Goal: Task Accomplishment & Management: Manage account settings

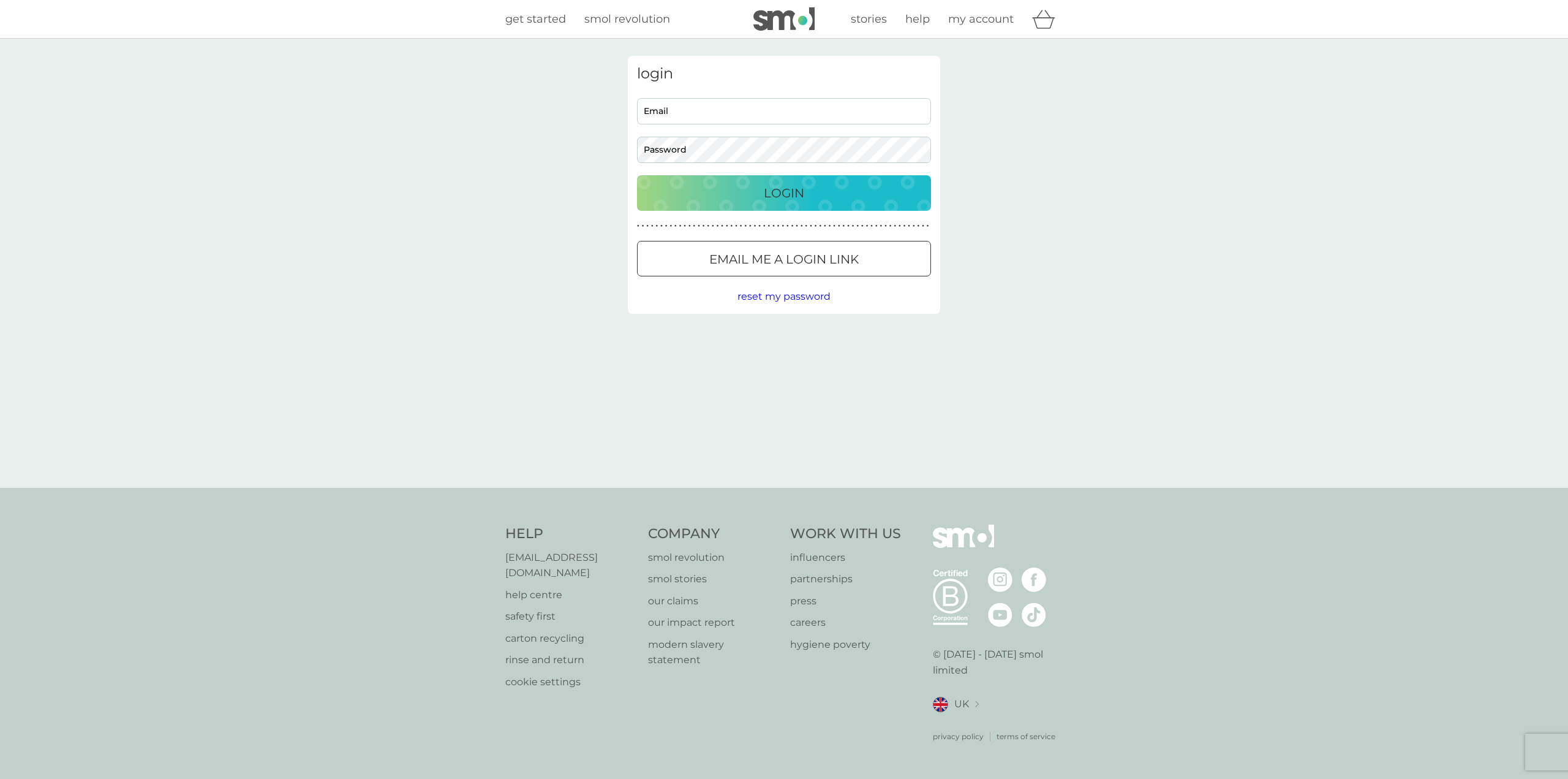
click at [718, 116] on input "Email" at bounding box center [784, 111] width 294 height 26
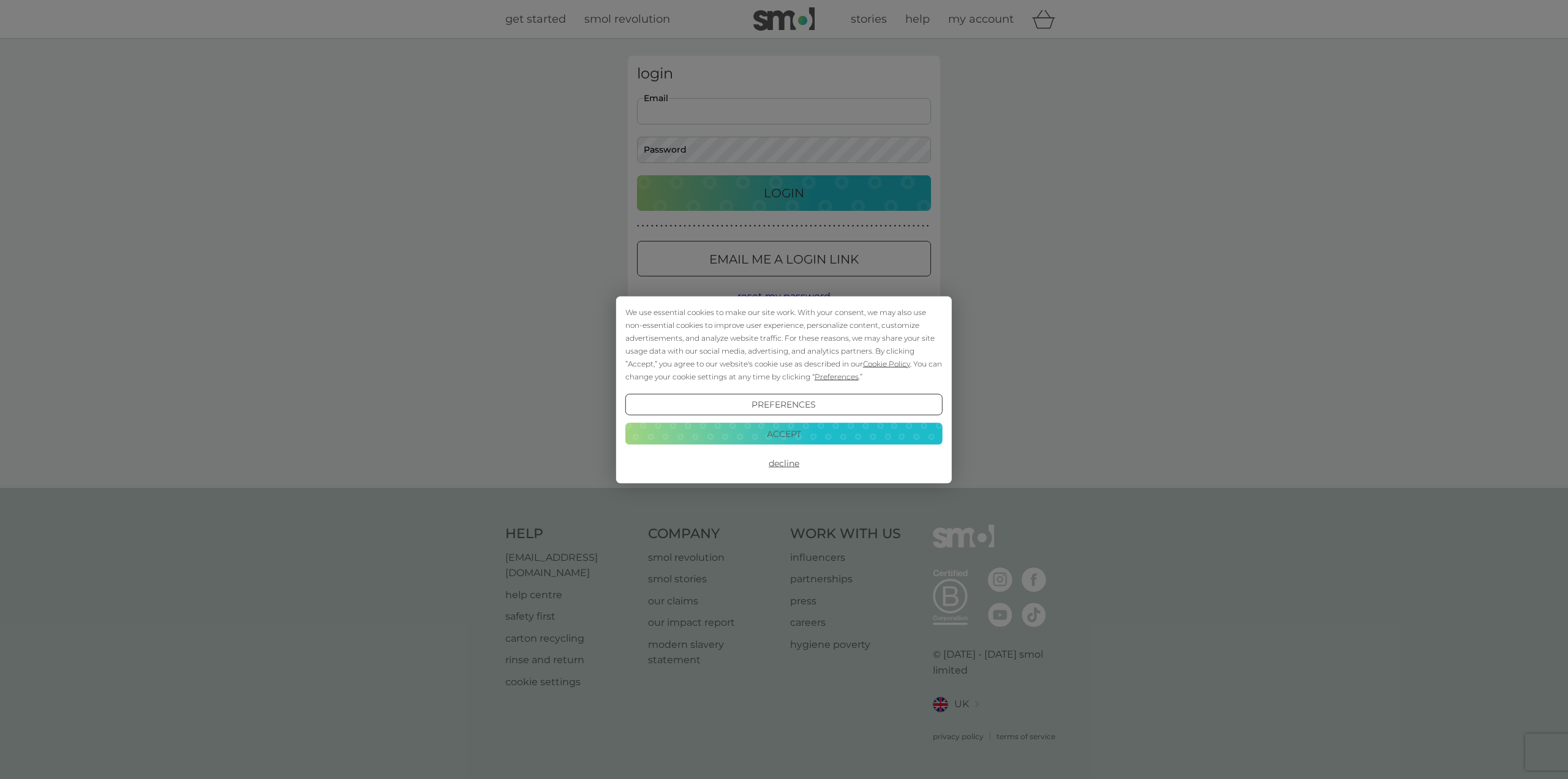
type input "scb1119@gmail.com"
click at [692, 153] on div "We use essential cookies to make our site work. With your consent, we may also …" at bounding box center [784, 389] width 1568 height 779
click at [788, 441] on button "Accept" at bounding box center [784, 433] width 317 height 22
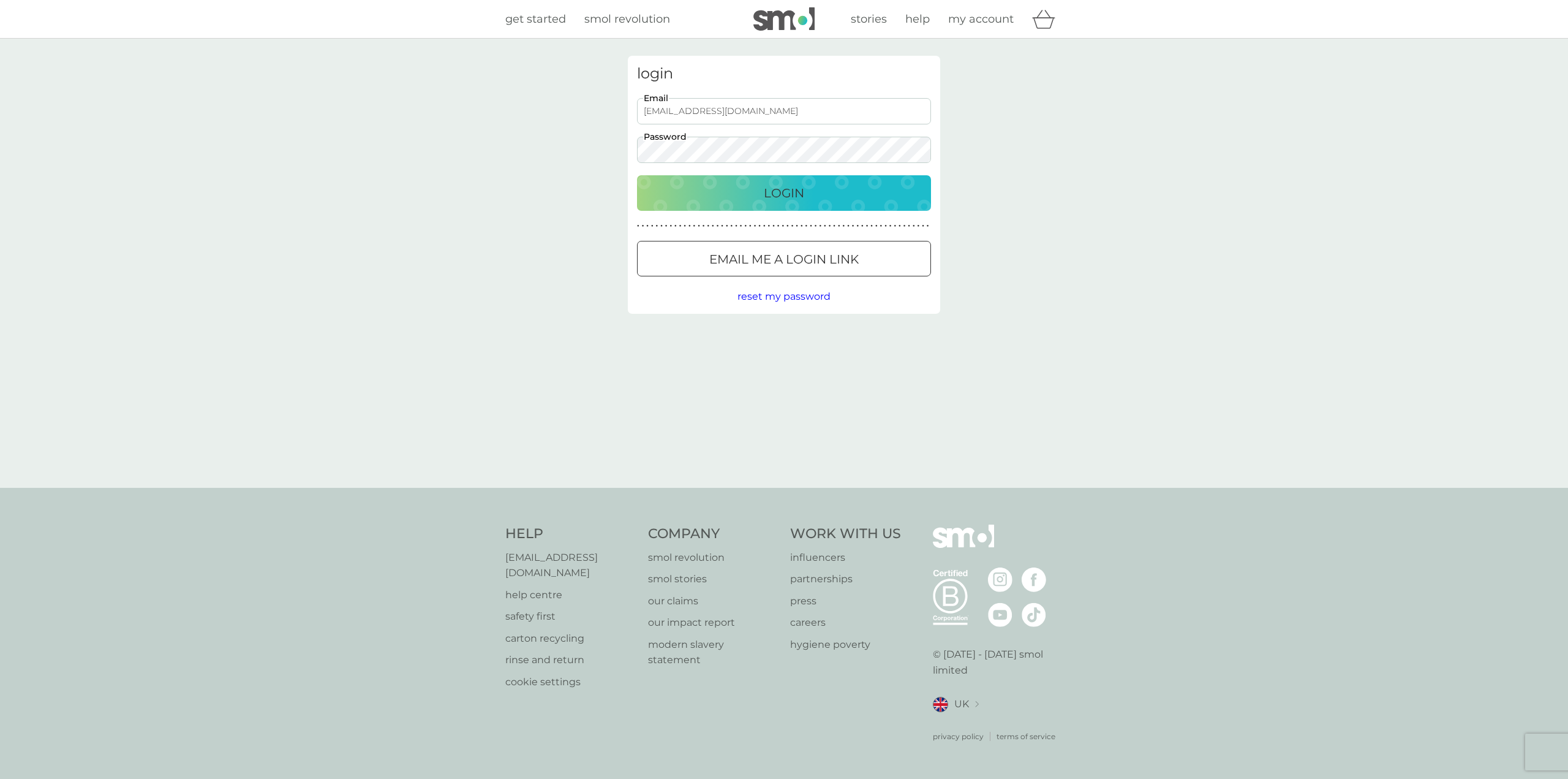
click at [777, 195] on p "Login" at bounding box center [784, 193] width 40 height 20
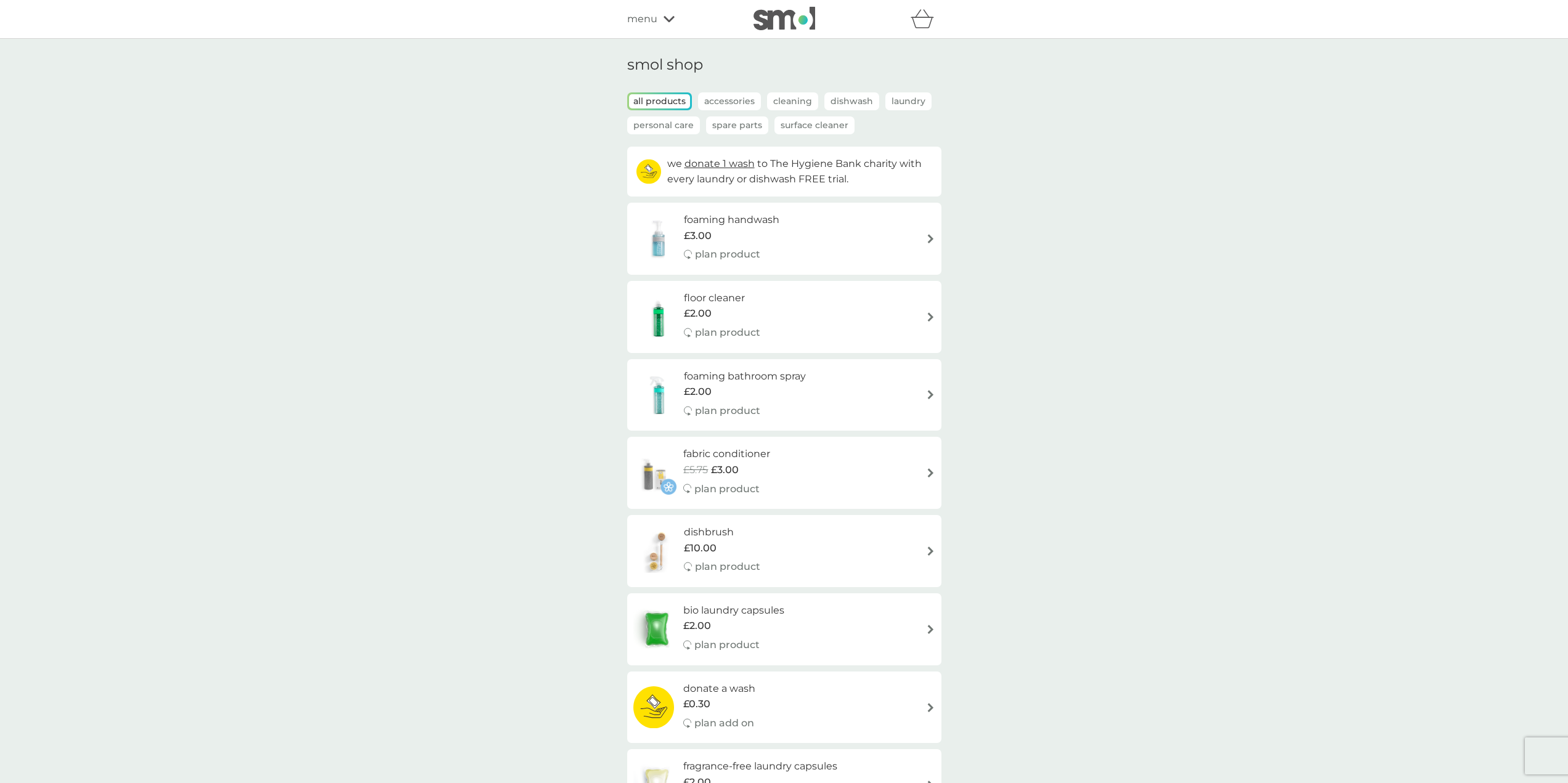
click at [667, 17] on icon at bounding box center [668, 19] width 11 height 7
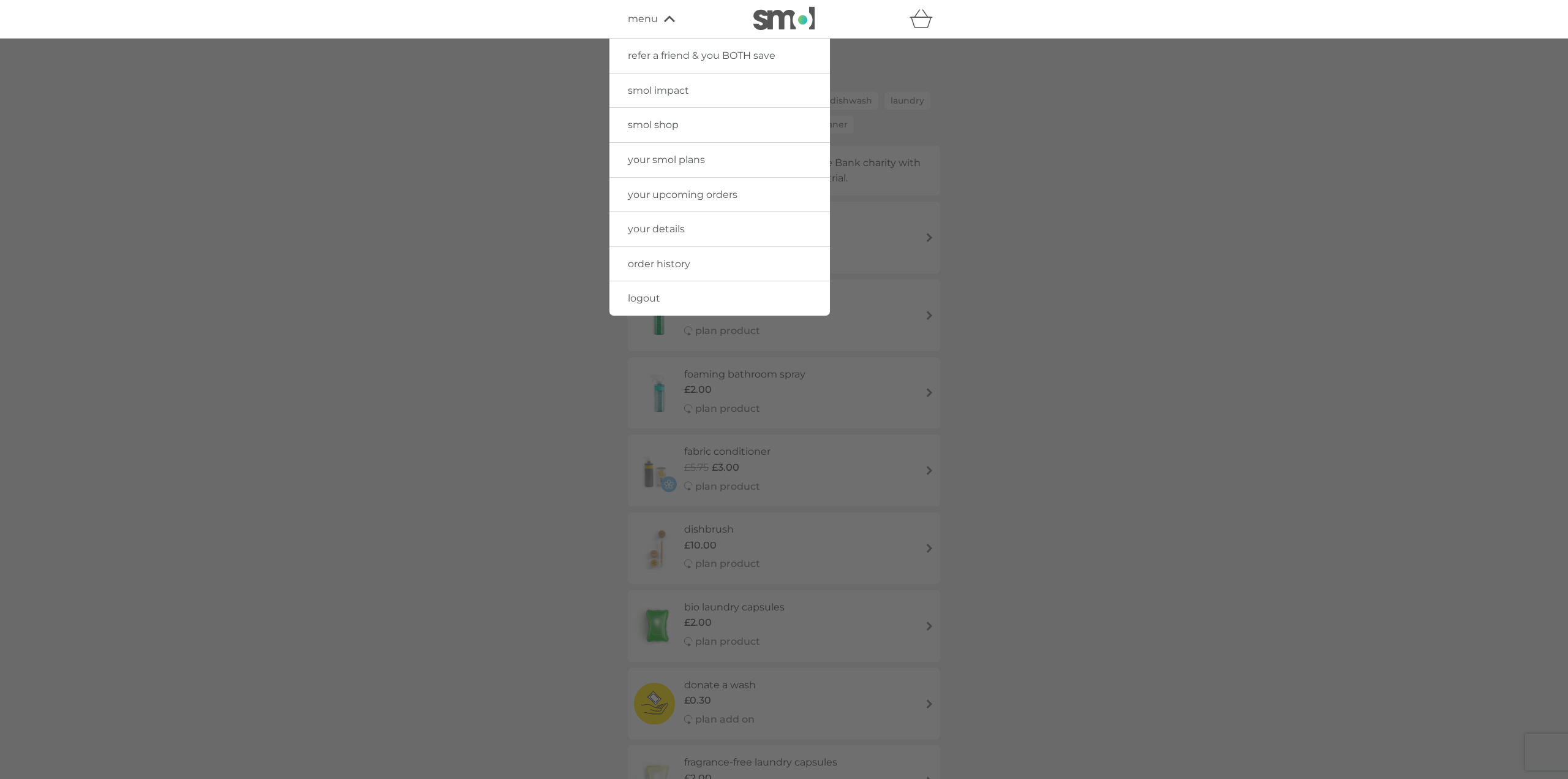
click at [696, 154] on span "your smol plans" at bounding box center [666, 159] width 77 height 11
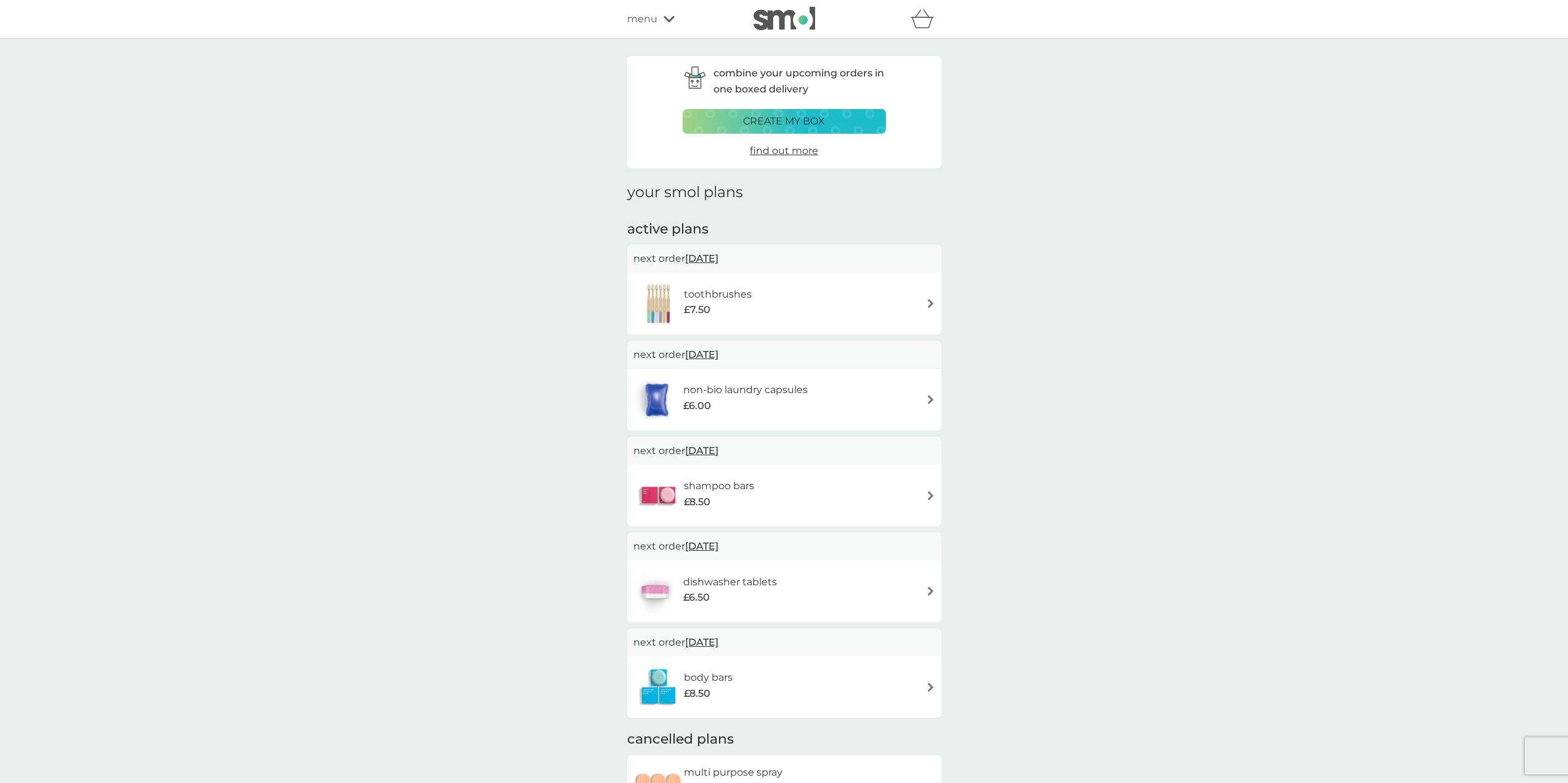
click at [921, 495] on div "shampoo bars £8.50" at bounding box center [784, 495] width 302 height 43
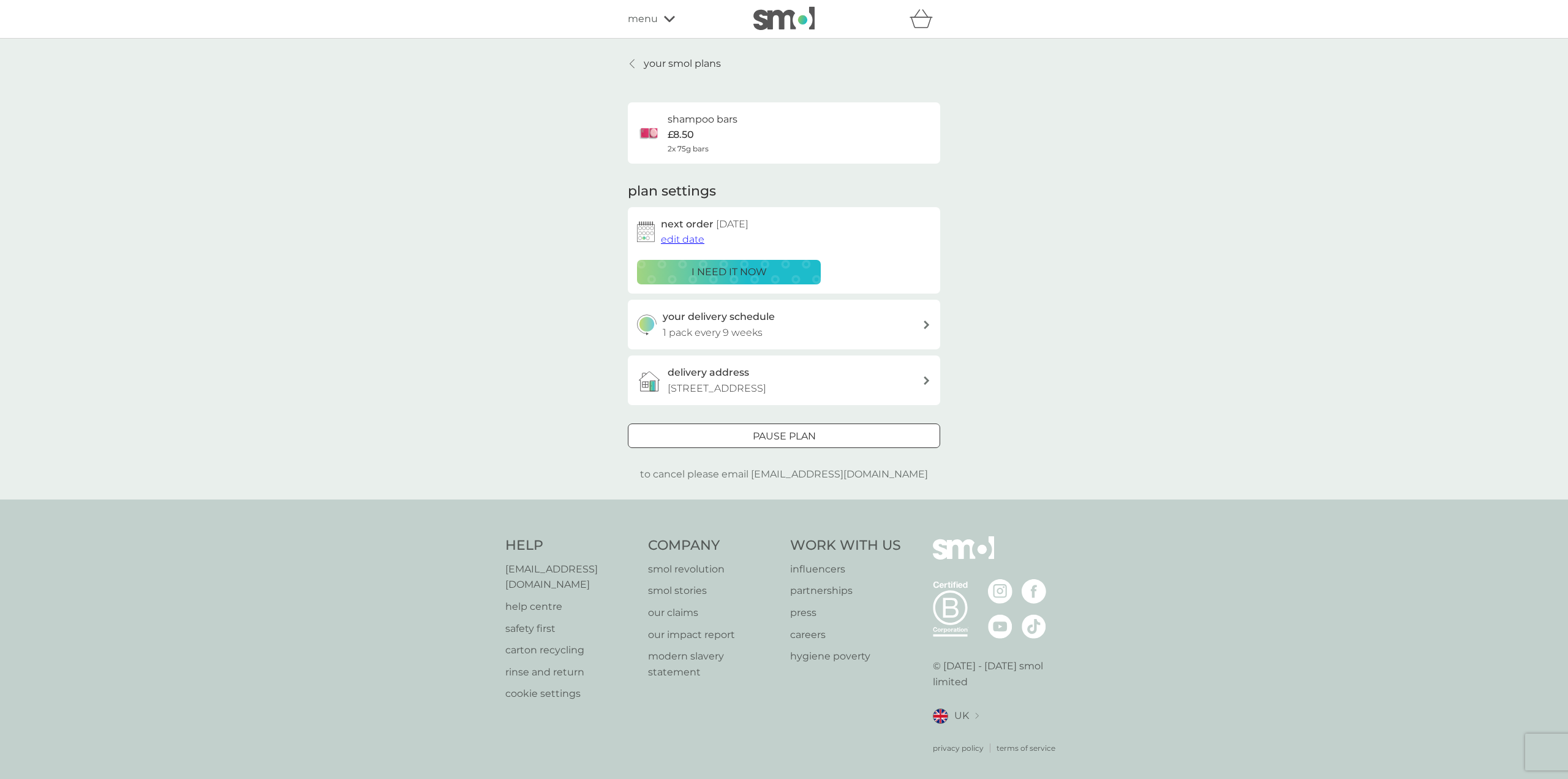
click at [773, 432] on div at bounding box center [784, 437] width 44 height 13
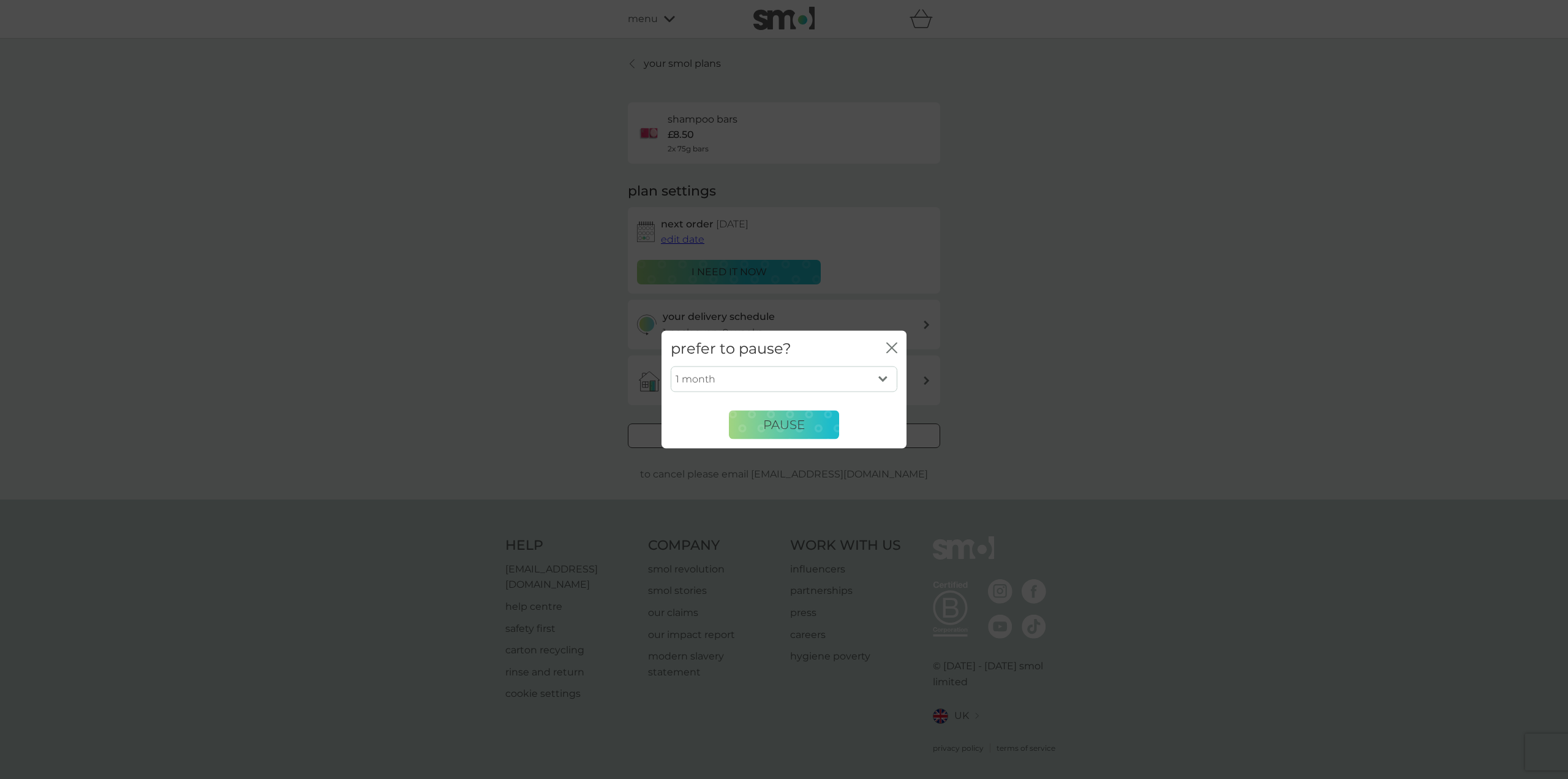
click at [847, 375] on select "1 month 2 months 3 months 4 months 5 months 6 months" at bounding box center [784, 378] width 226 height 25
click at [893, 347] on icon "close" at bounding box center [894, 347] width 5 height 10
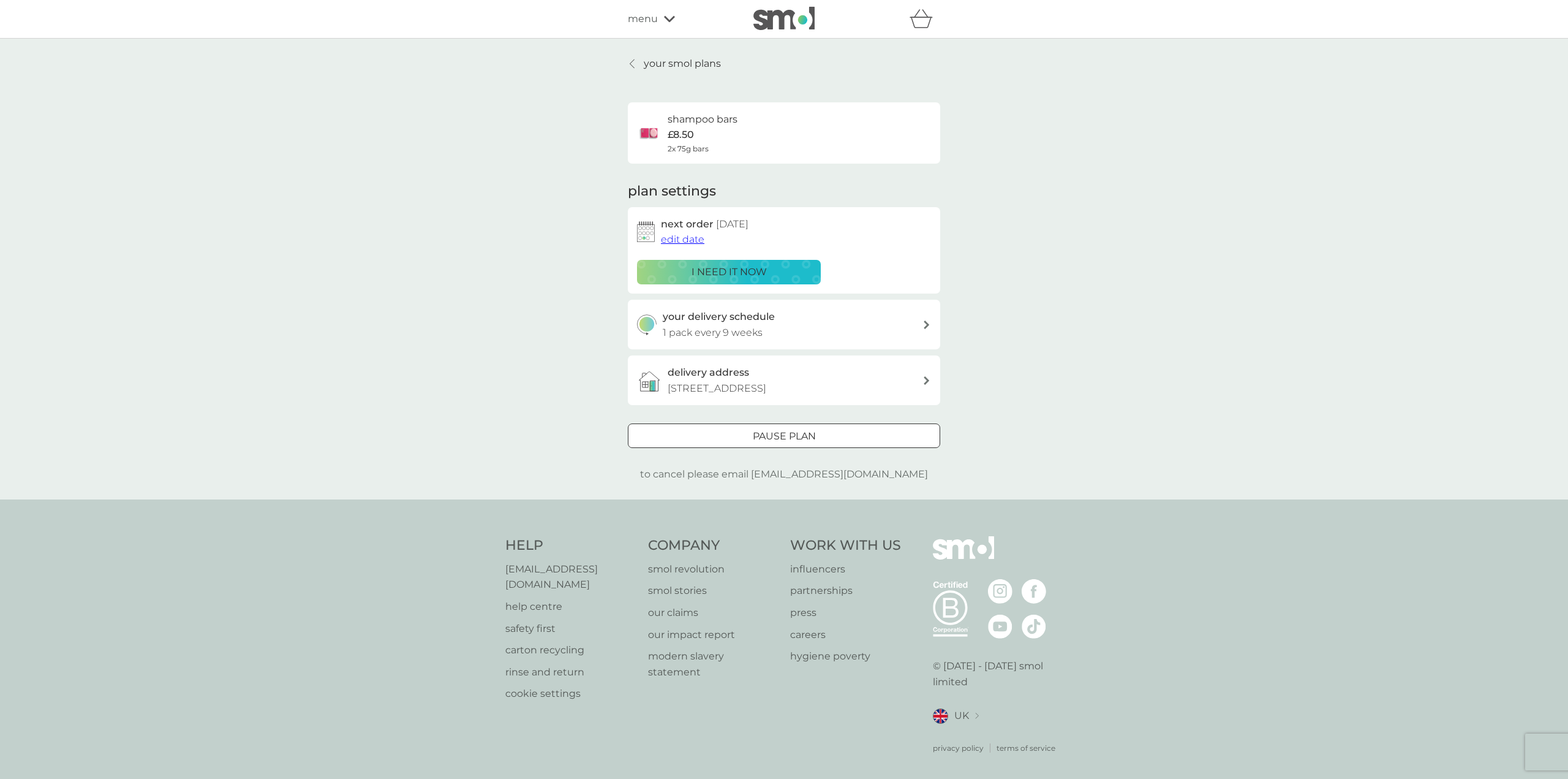
click at [1110, 320] on div "your smol plans shampoo bars £8.50 2x 75g bars plan settings next order 4 Dec 2…" at bounding box center [784, 269] width 1568 height 461
click at [878, 320] on div "your delivery schedule 1 pack every 9 weeks" at bounding box center [793, 325] width 261 height 31
select select "63"
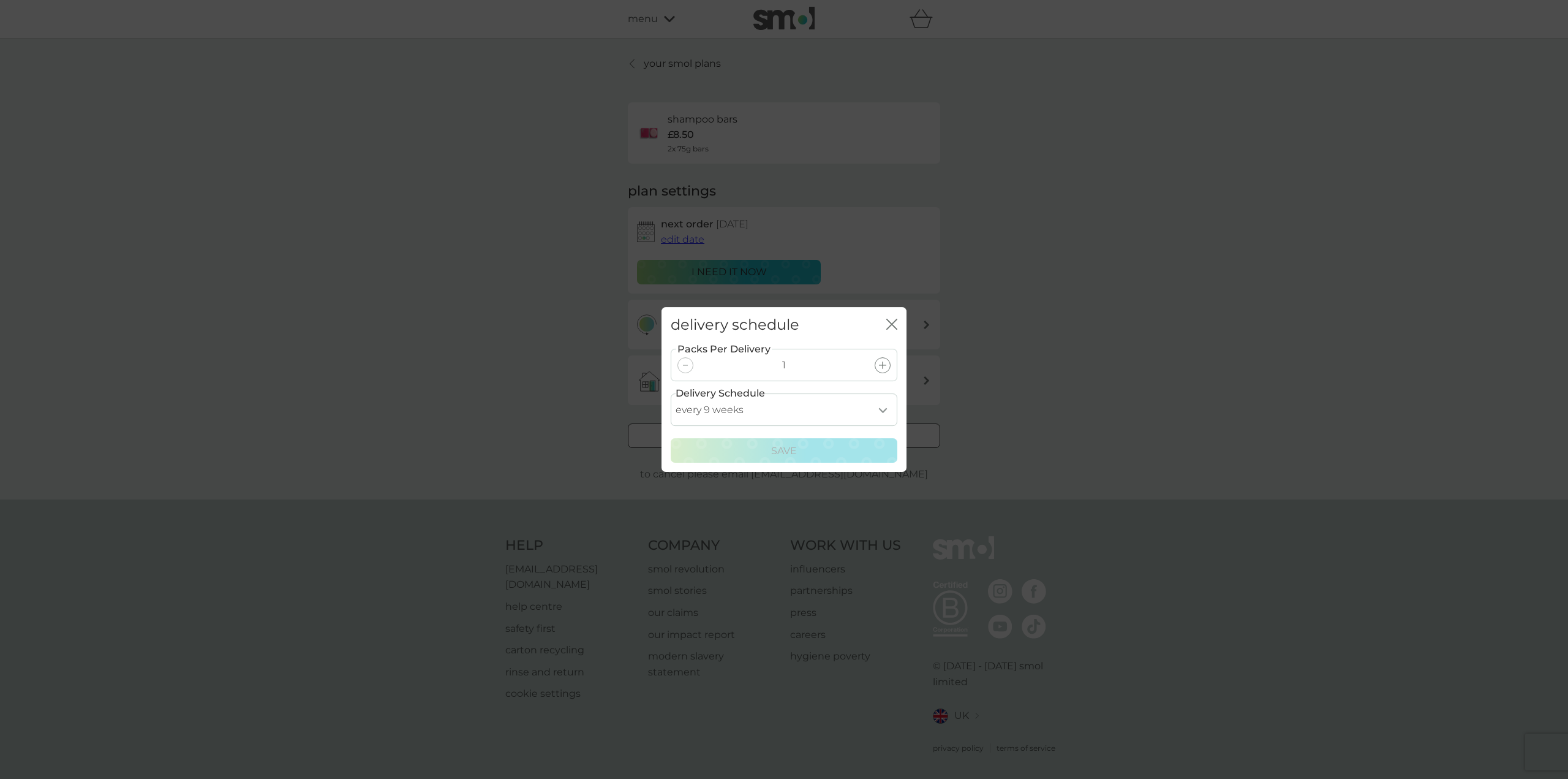
click at [1060, 347] on div "delivery schedule close Packs Per Delivery 1 Delivery Schedule every 1 week eve…" at bounding box center [784, 389] width 1568 height 779
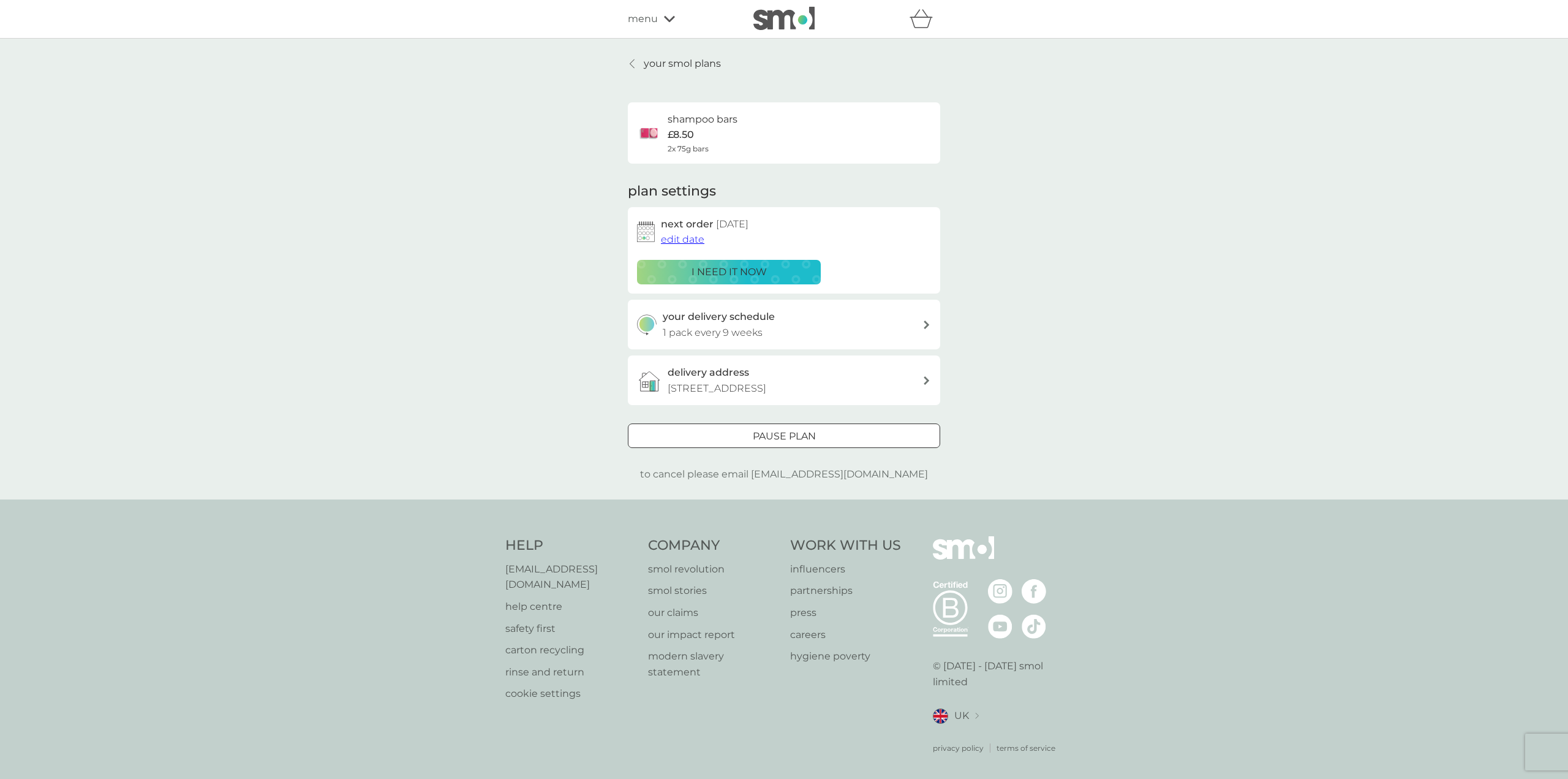
click at [691, 236] on span "edit date" at bounding box center [682, 240] width 43 height 11
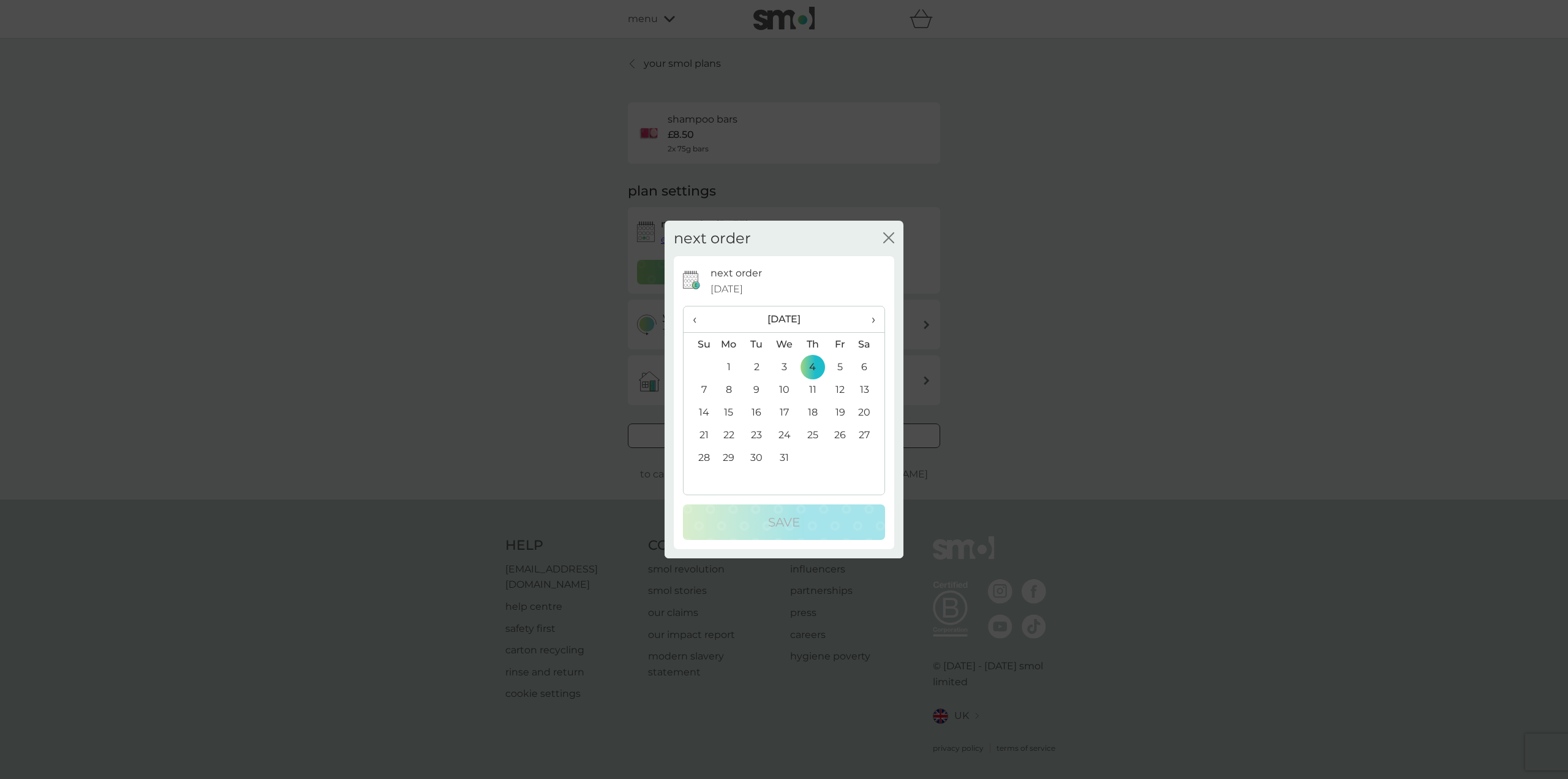
click at [884, 236] on icon "close" at bounding box center [888, 237] width 11 height 11
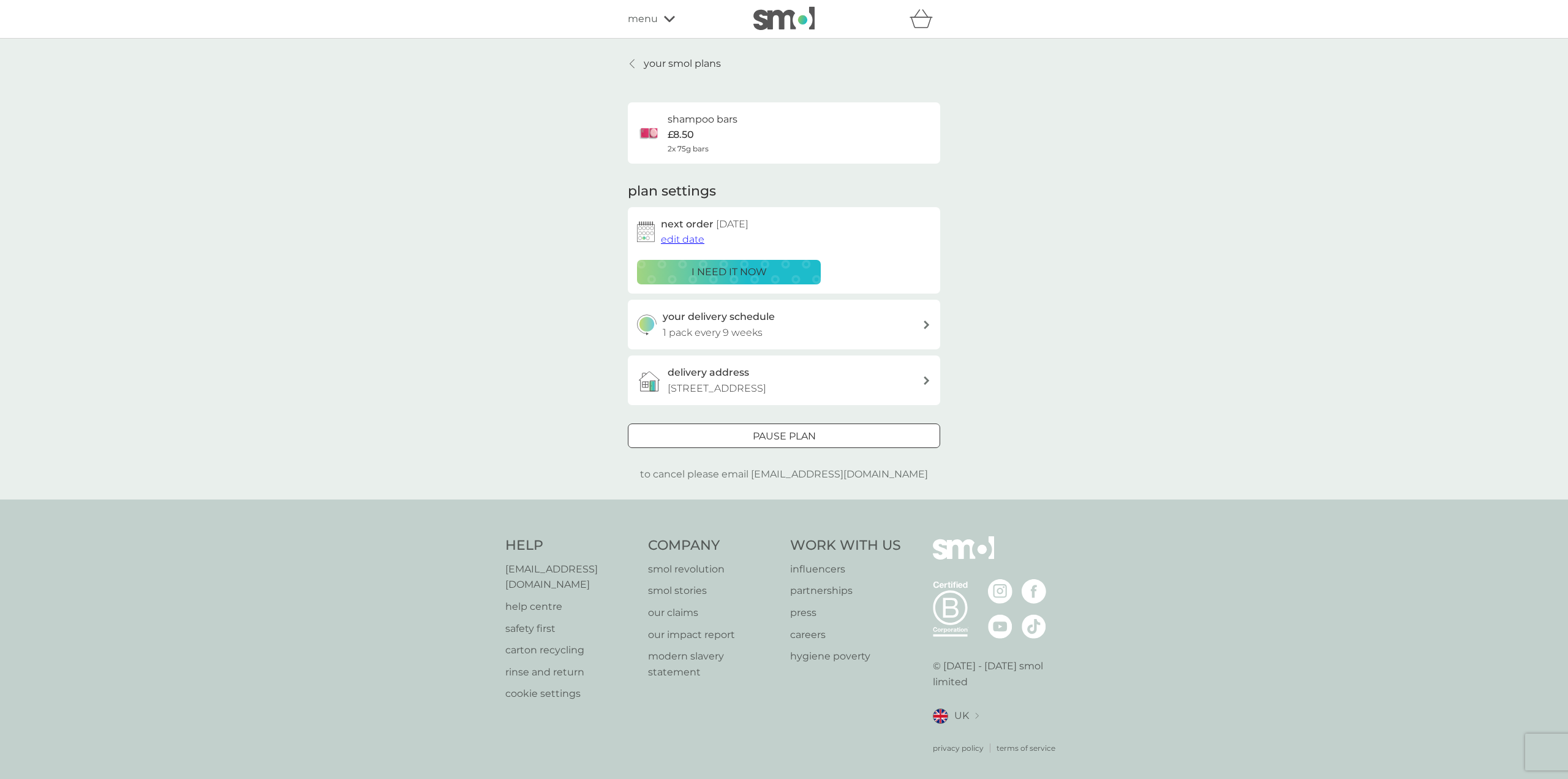
click at [784, 437] on div at bounding box center [784, 436] width 3 height 3
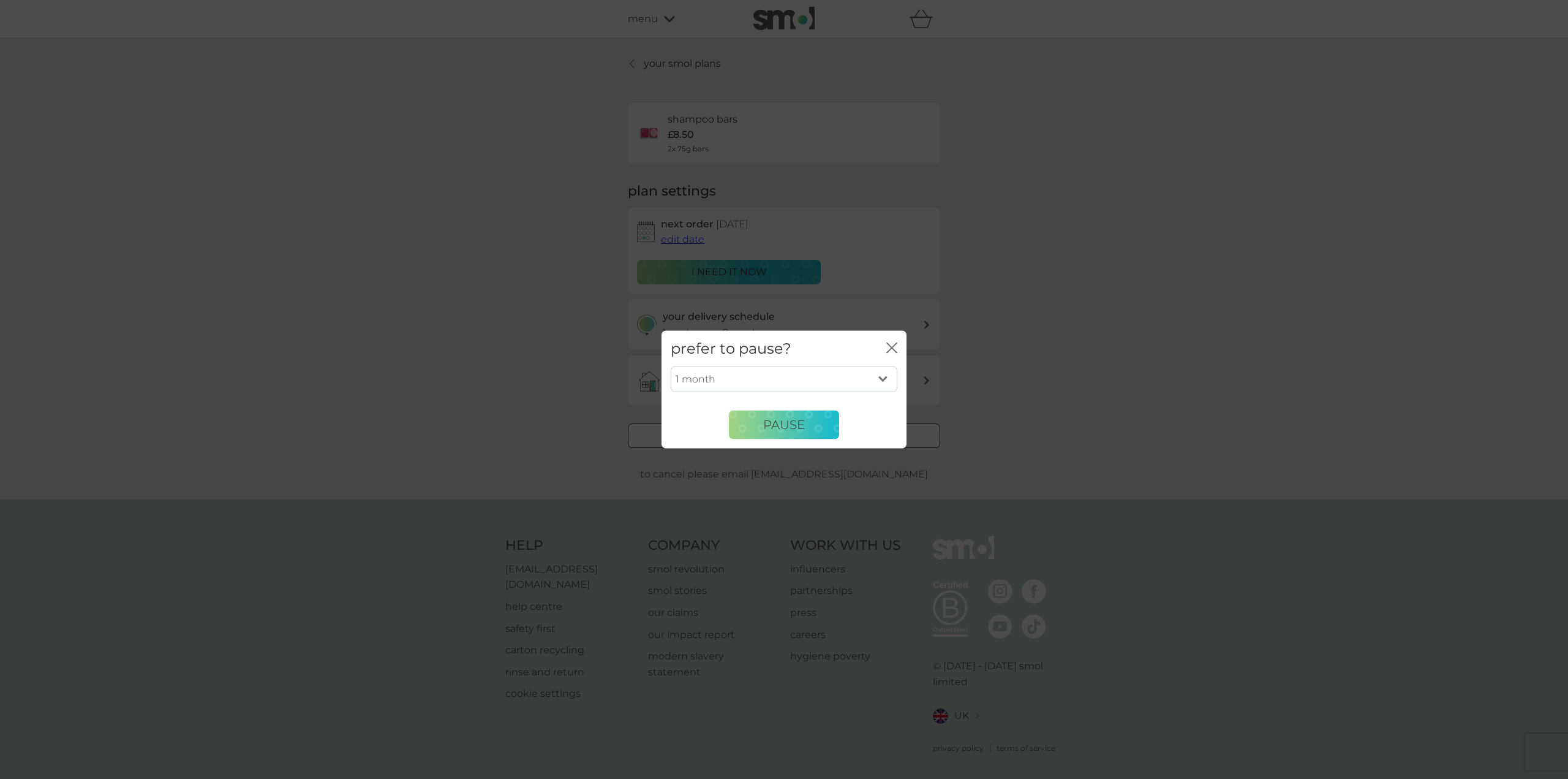
click at [854, 379] on select "1 month 2 months 3 months 4 months 5 months 6 months" at bounding box center [784, 378] width 226 height 25
select select "6"
click at [671, 366] on select "1 month 2 months 3 months 4 months 5 months 6 months" at bounding box center [784, 378] width 226 height 25
click at [779, 420] on span "Pause" at bounding box center [784, 424] width 42 height 15
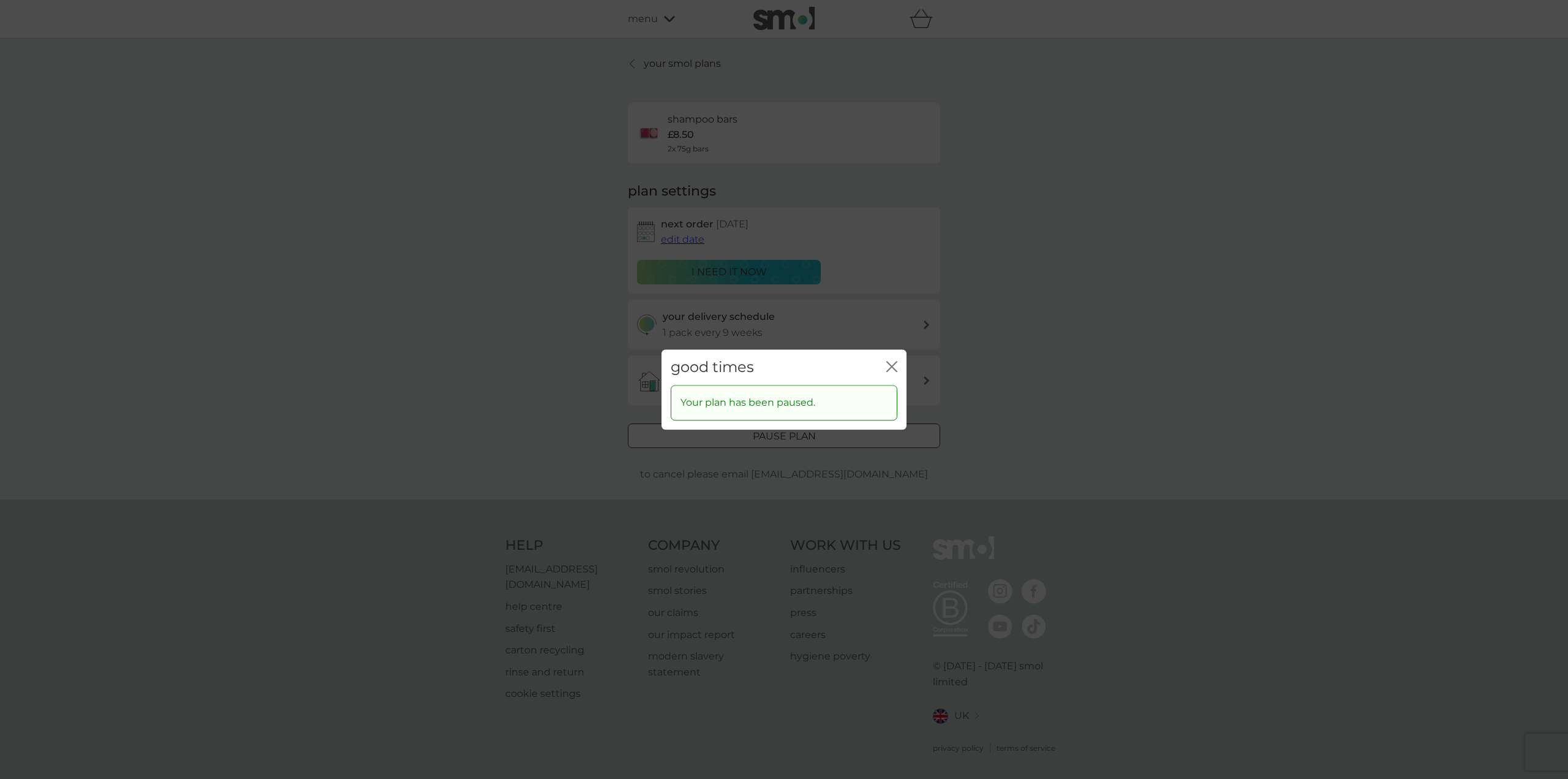
click at [891, 368] on icon "close" at bounding box center [889, 366] width 5 height 10
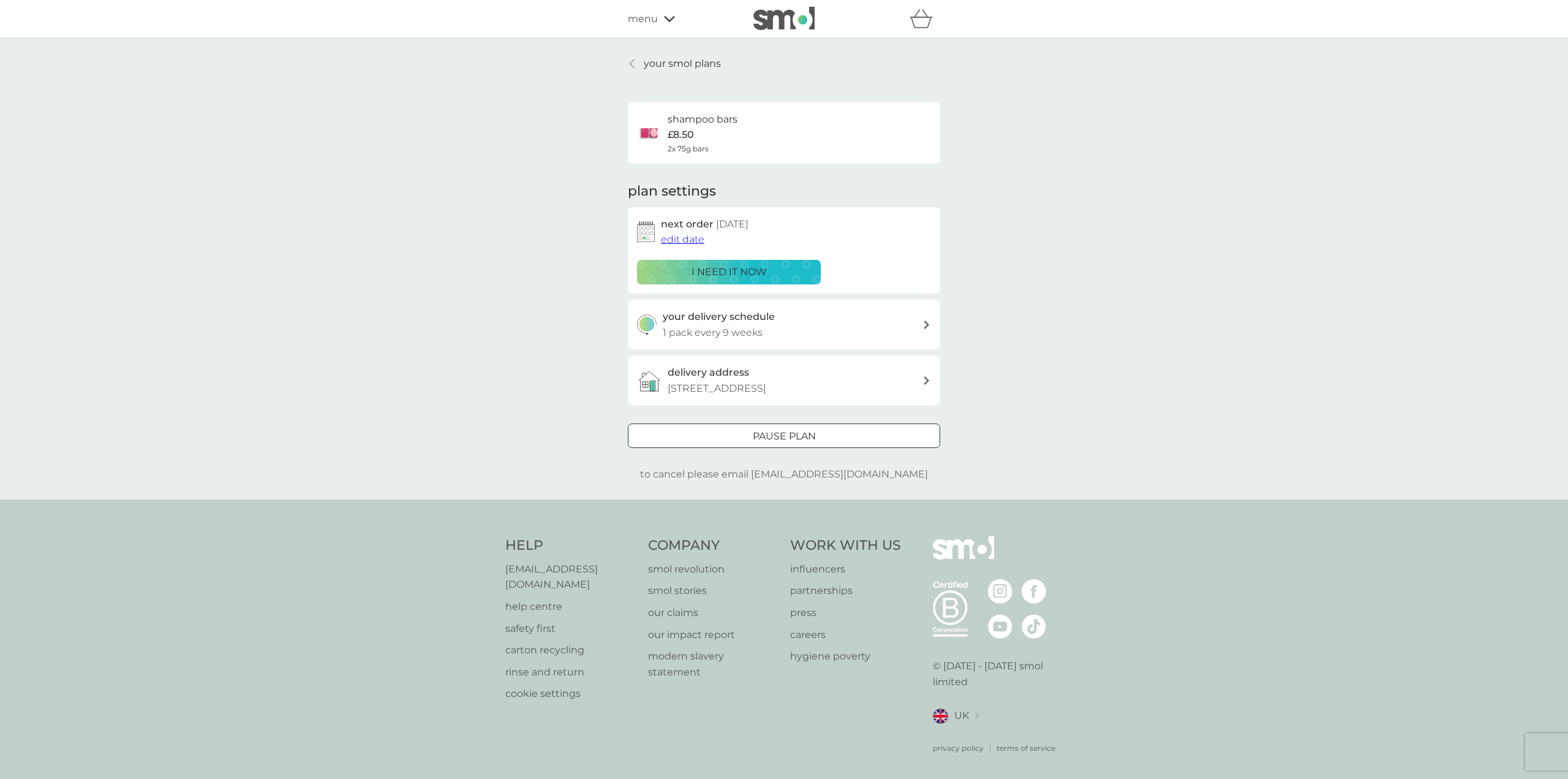
click at [668, 58] on p "your smol plans" at bounding box center [682, 63] width 77 height 16
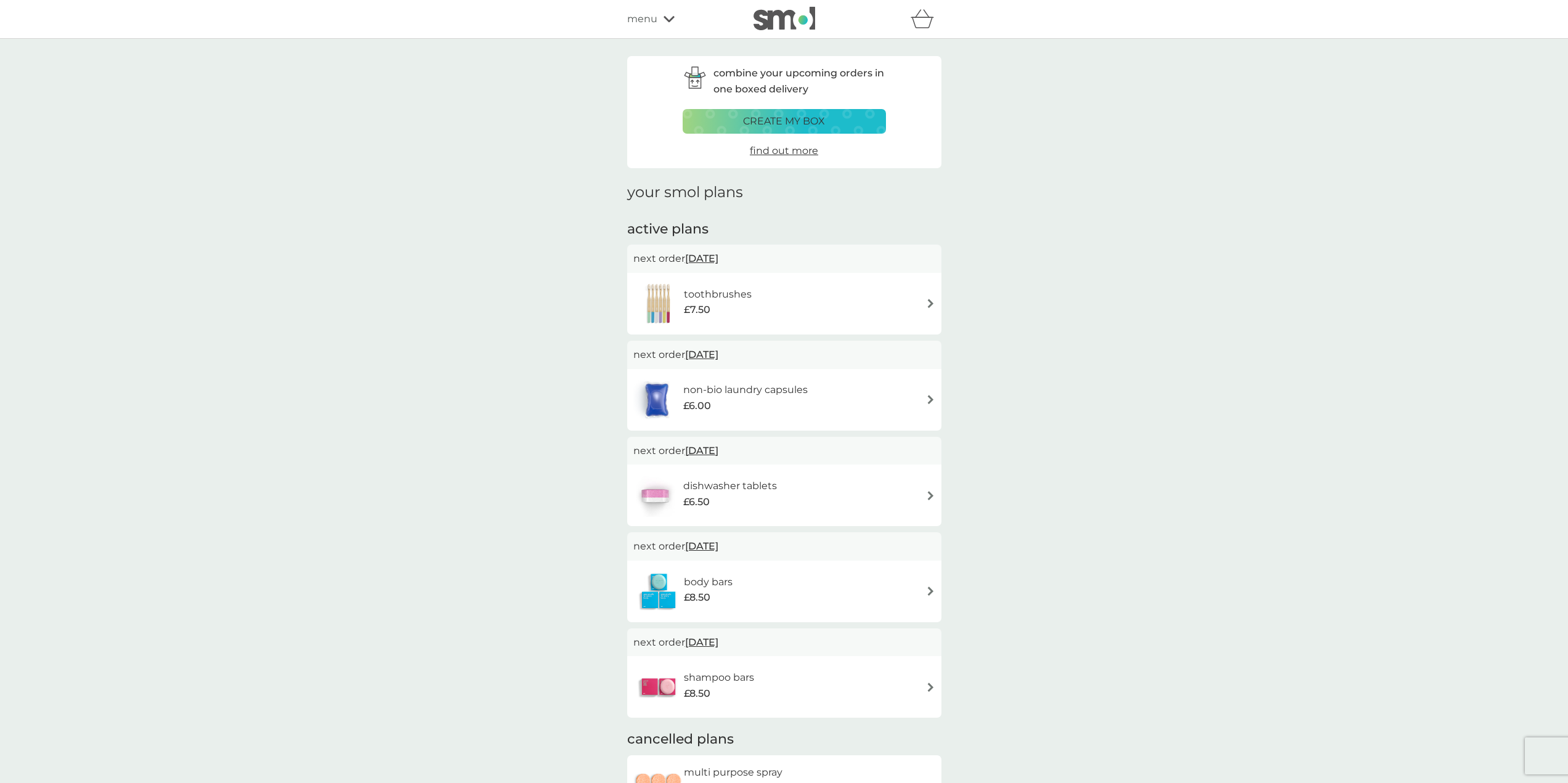
click at [663, 16] on icon at bounding box center [668, 19] width 11 height 7
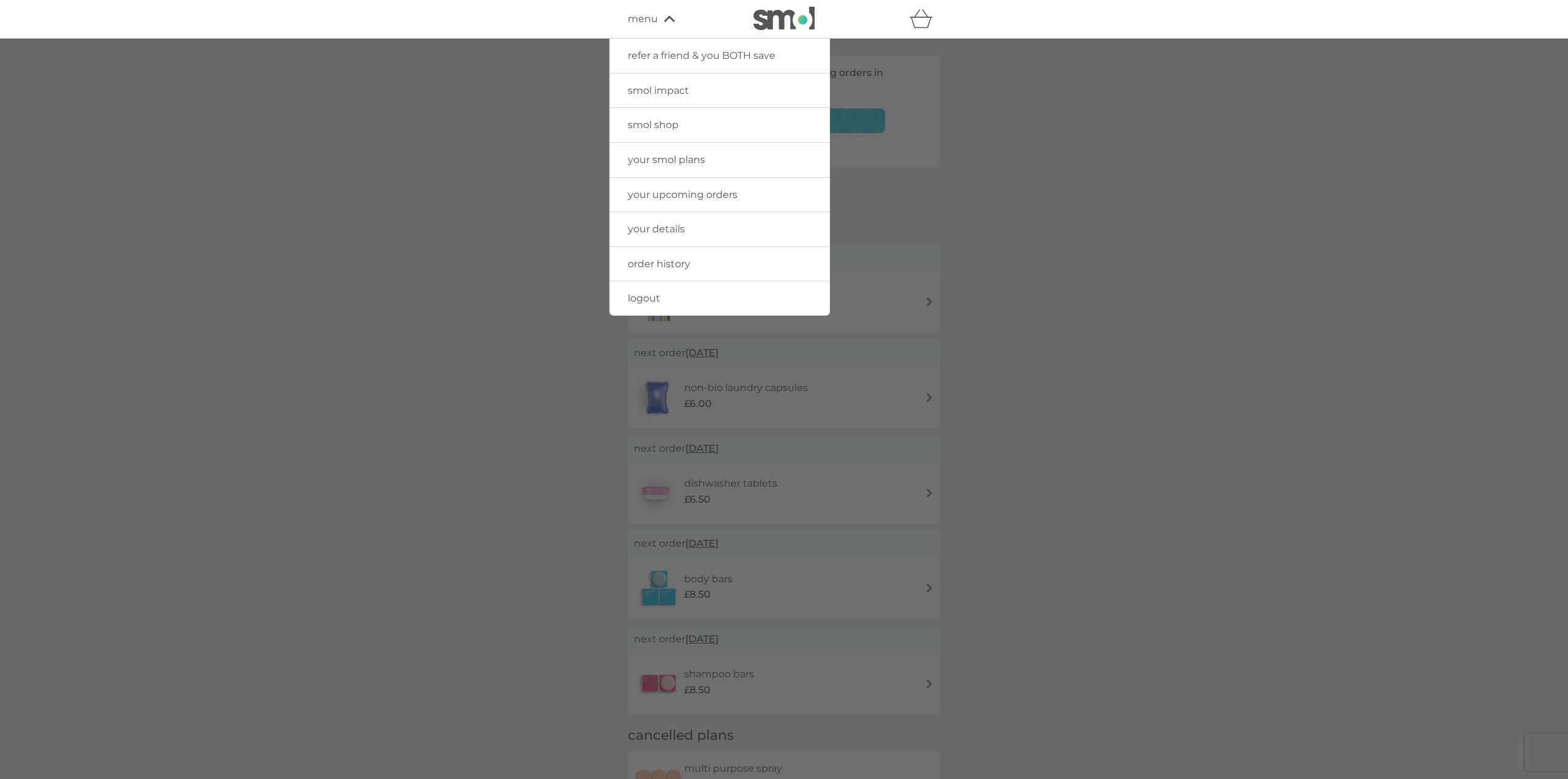
click at [668, 126] on span "smol shop" at bounding box center [653, 124] width 51 height 11
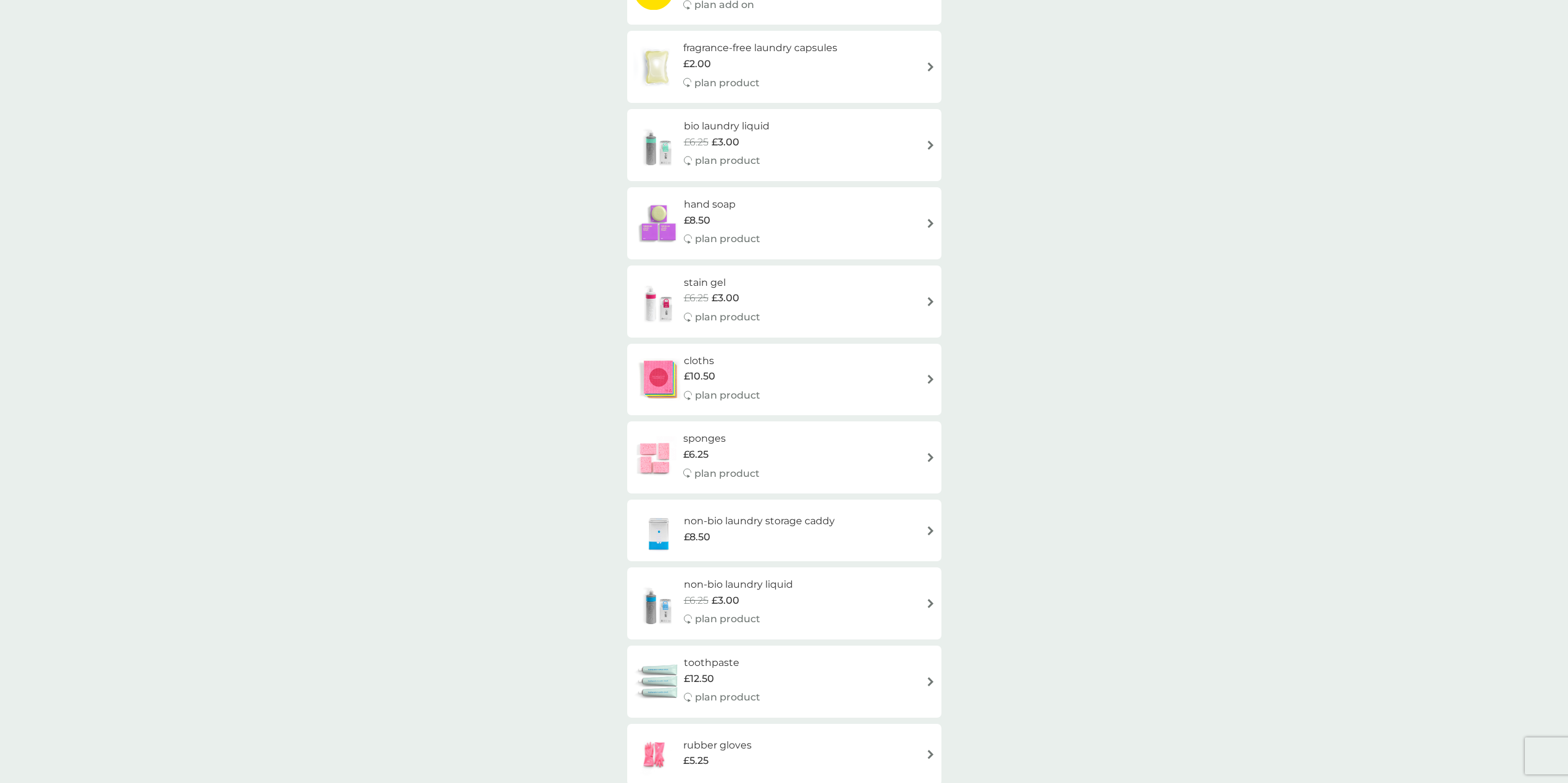
scroll to position [739, 0]
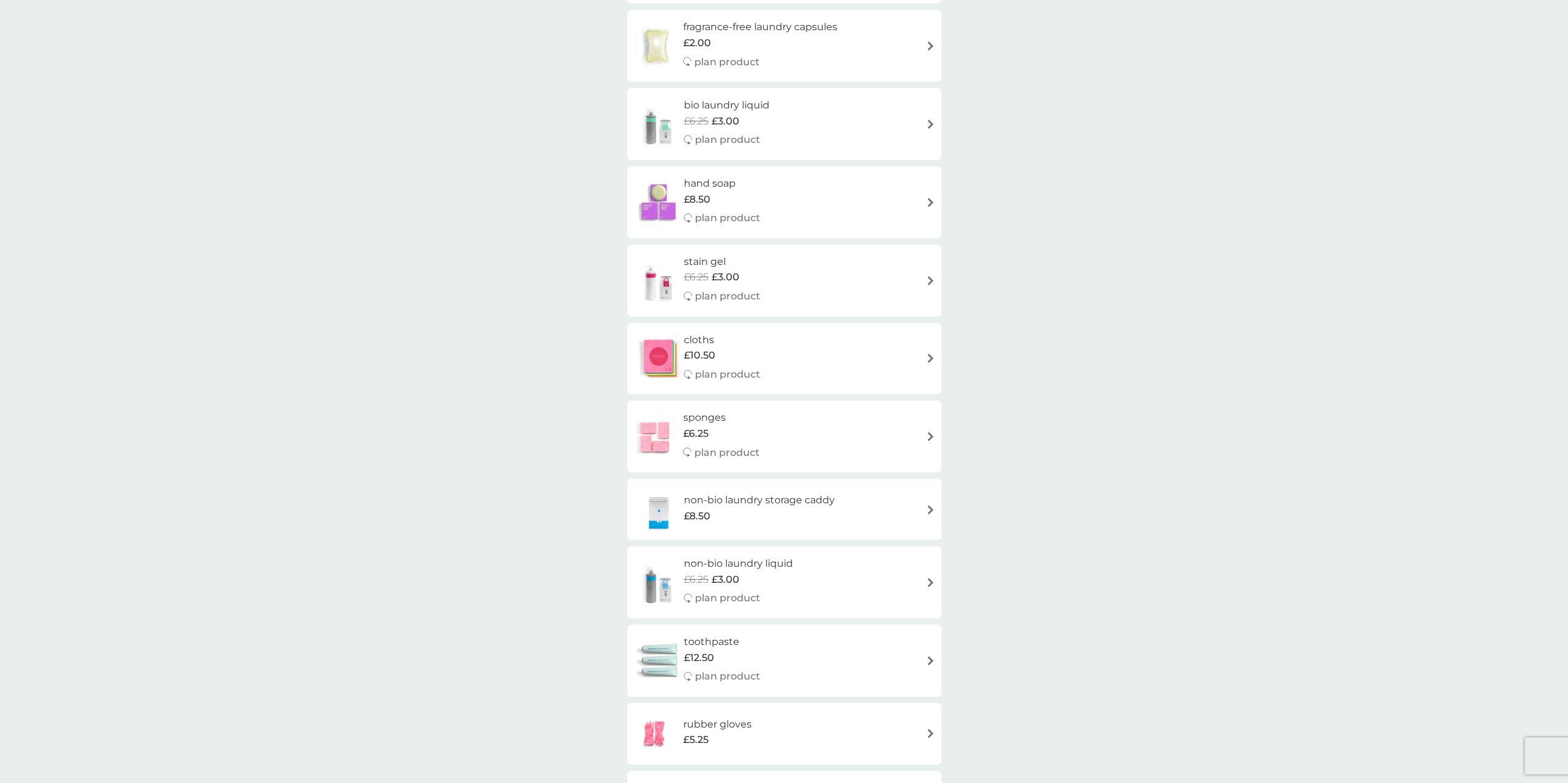
click at [666, 196] on img at bounding box center [658, 202] width 50 height 43
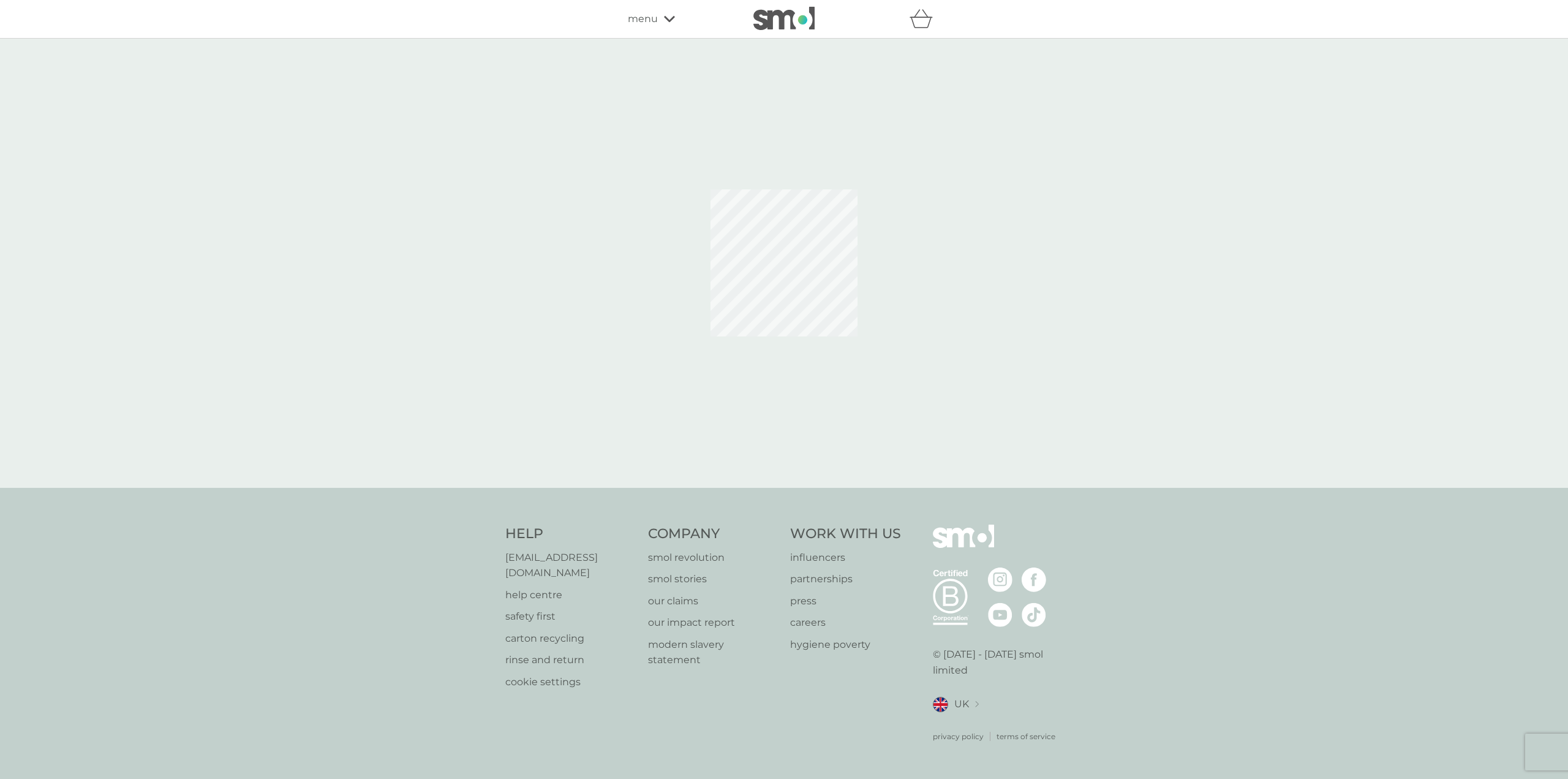
select select "91"
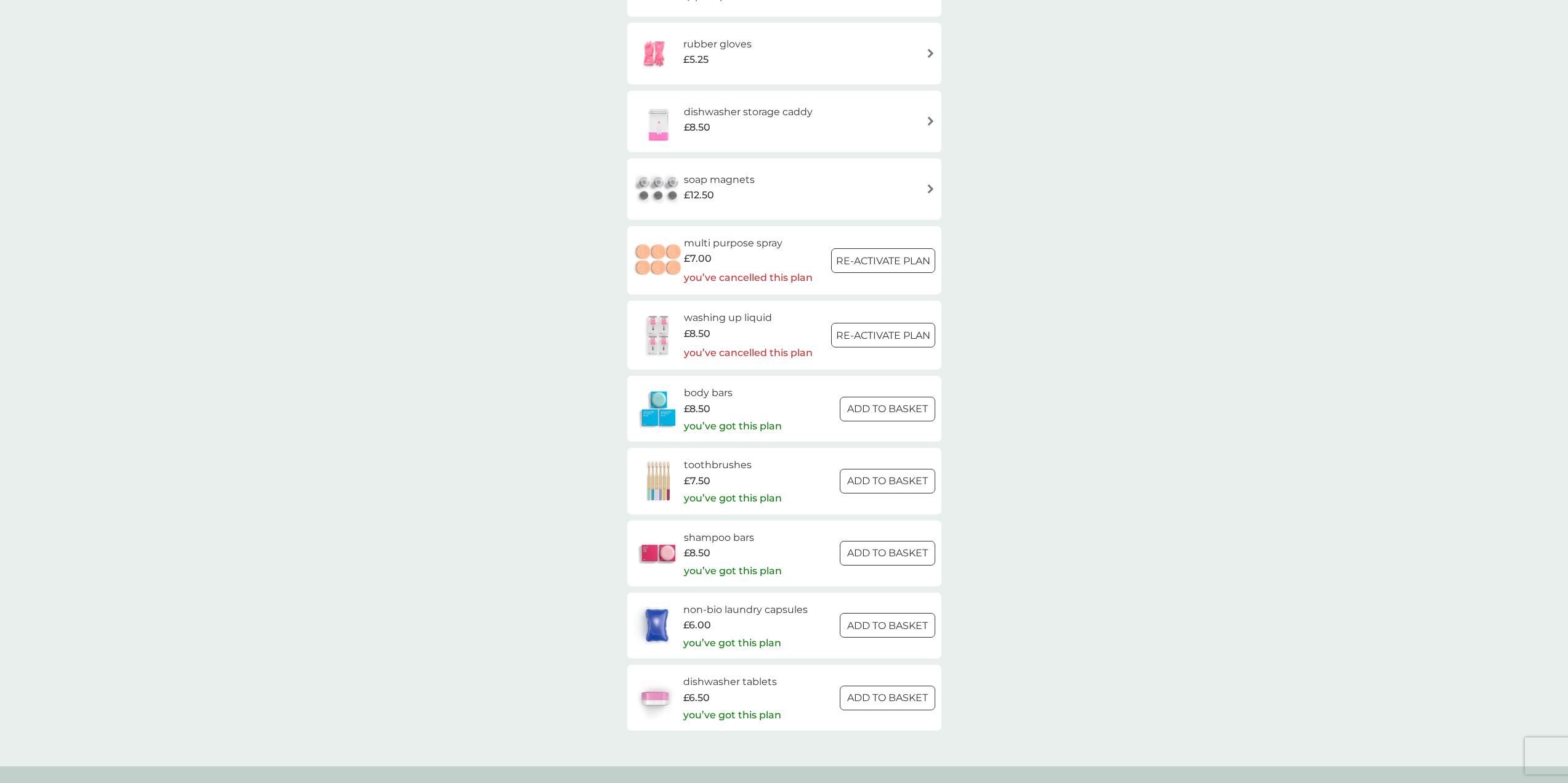
scroll to position [1416, 0]
click at [713, 537] on h6 "shampoo bars" at bounding box center [732, 540] width 98 height 16
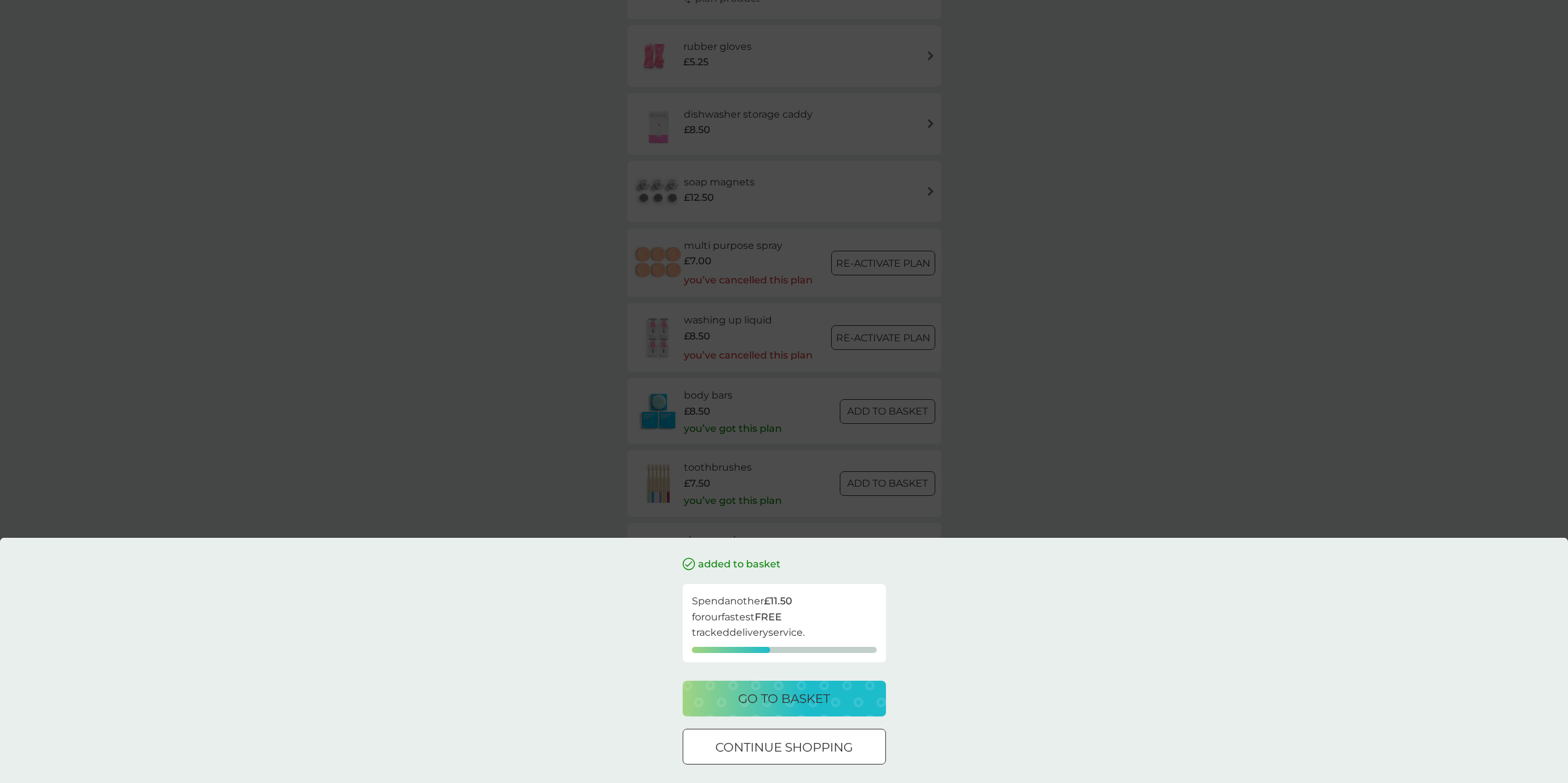
click at [540, 378] on div "added to basket Spend another £11.50 for our fastest FREE tracked delivery serv…" at bounding box center [784, 391] width 1568 height 783
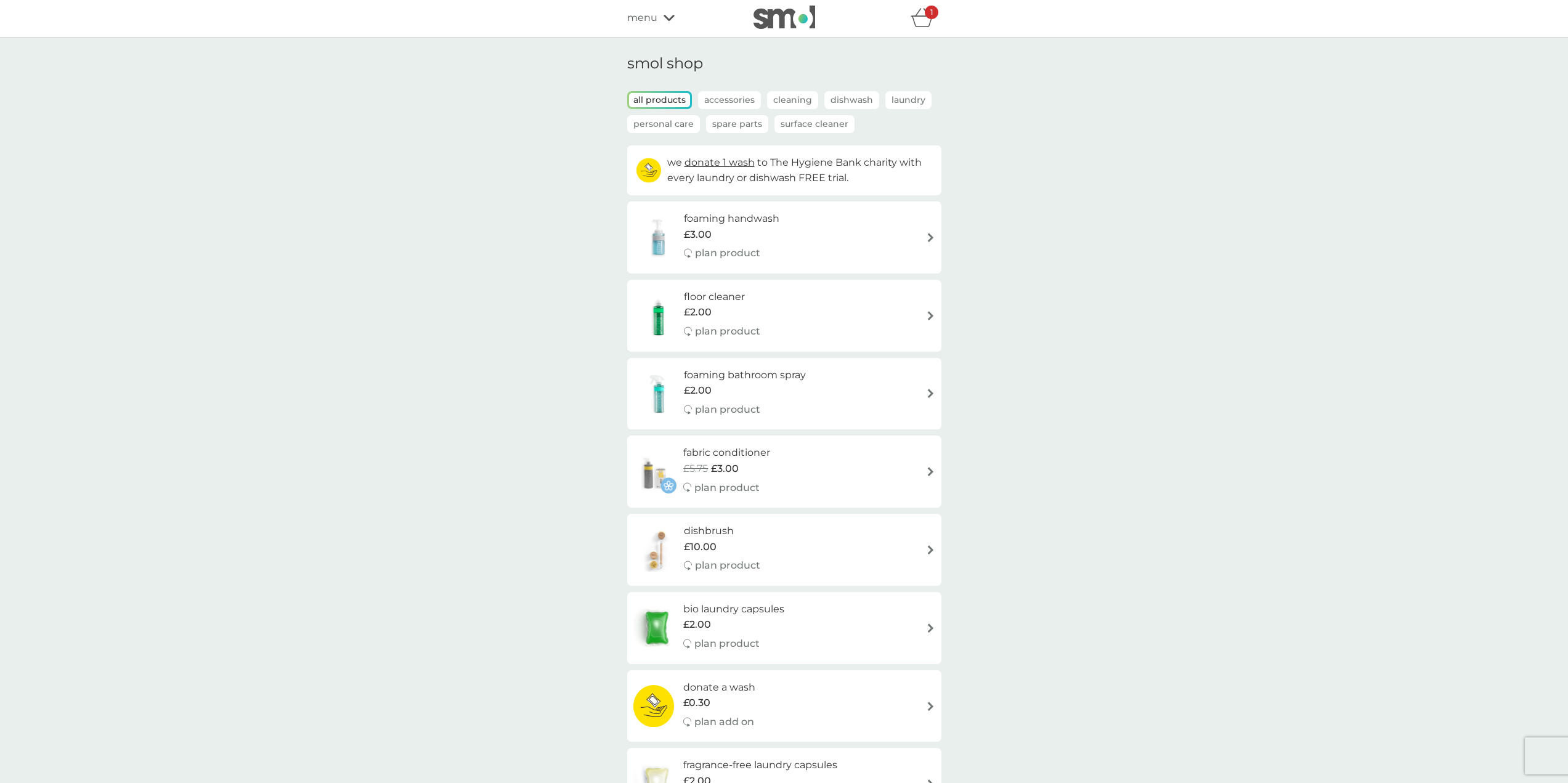
scroll to position [0, 0]
click at [921, 17] on icon "basket" at bounding box center [922, 18] width 23 height 19
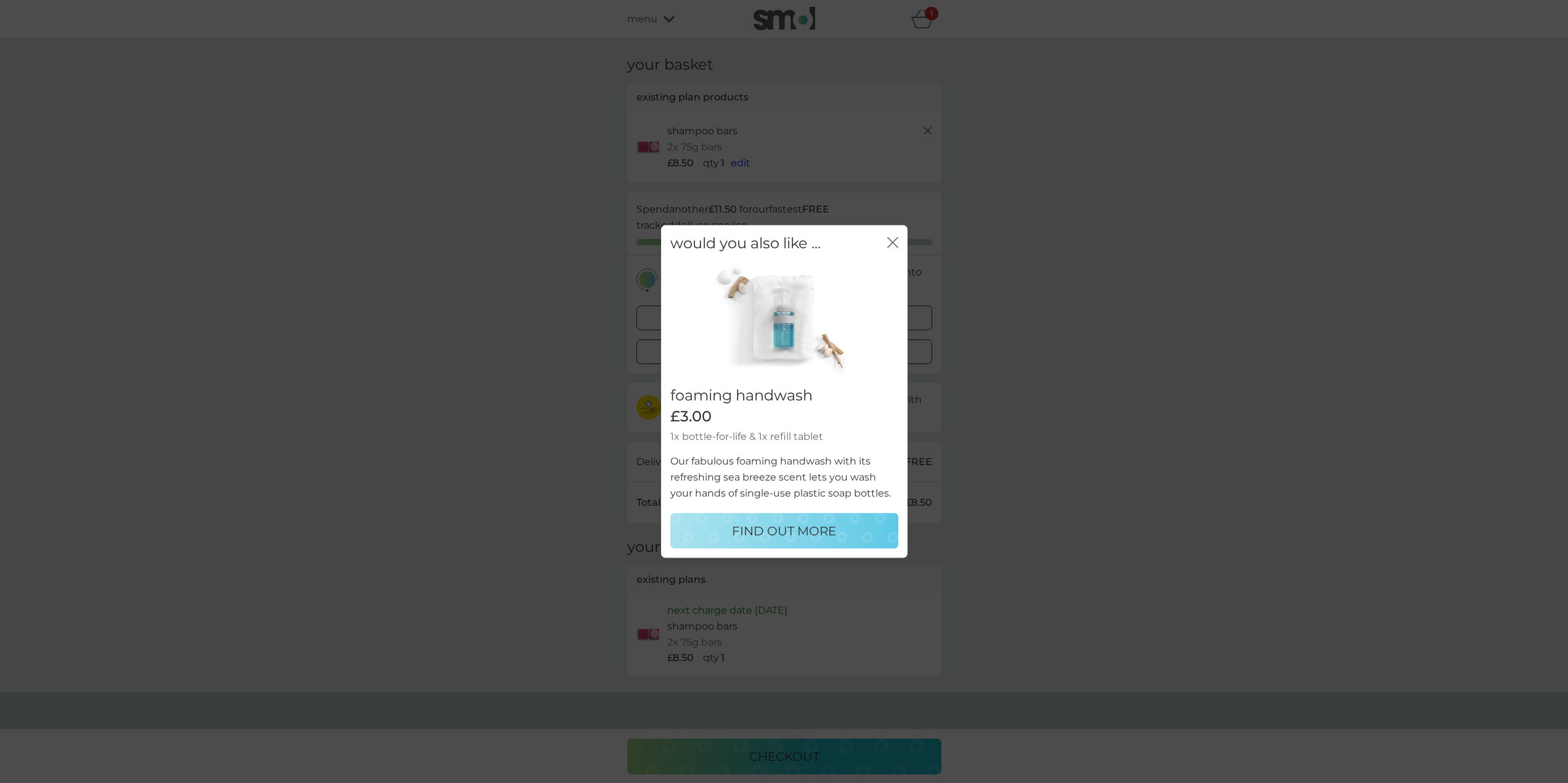
click at [893, 244] on icon "close" at bounding box center [895, 242] width 5 height 10
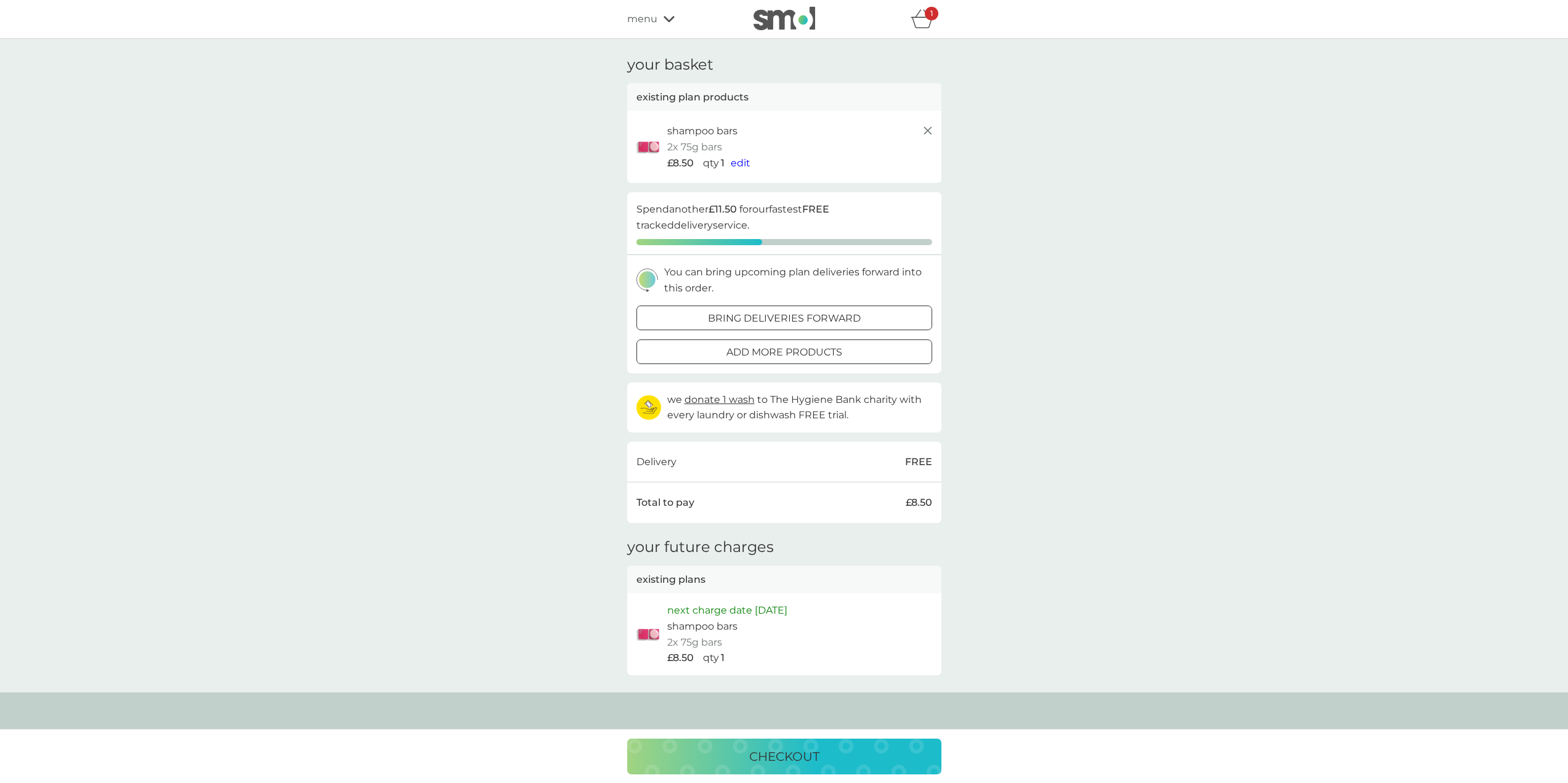
click at [933, 130] on icon at bounding box center [928, 131] width 15 height 15
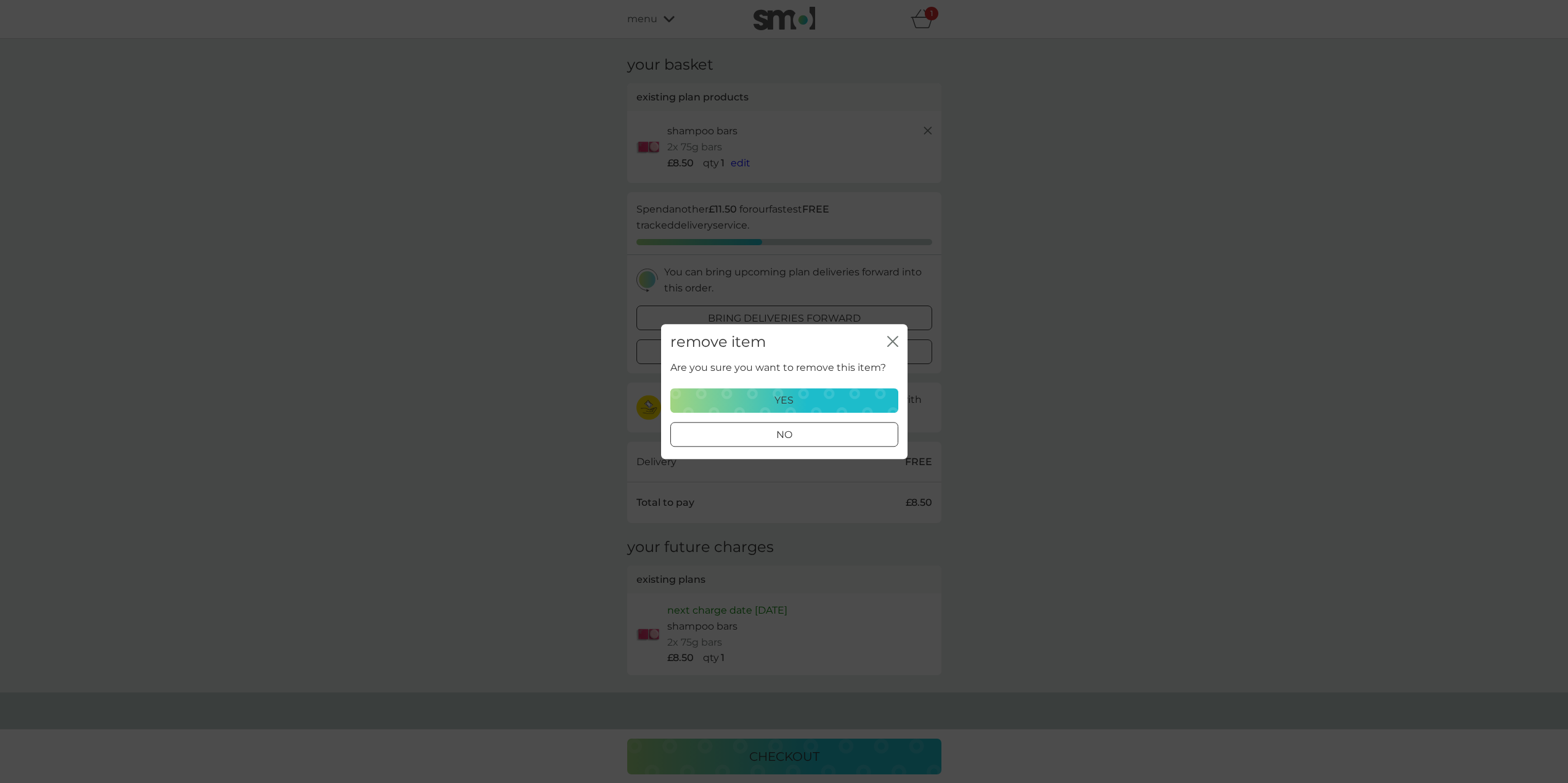
click at [796, 397] on div "yes" at bounding box center [784, 399] width 212 height 16
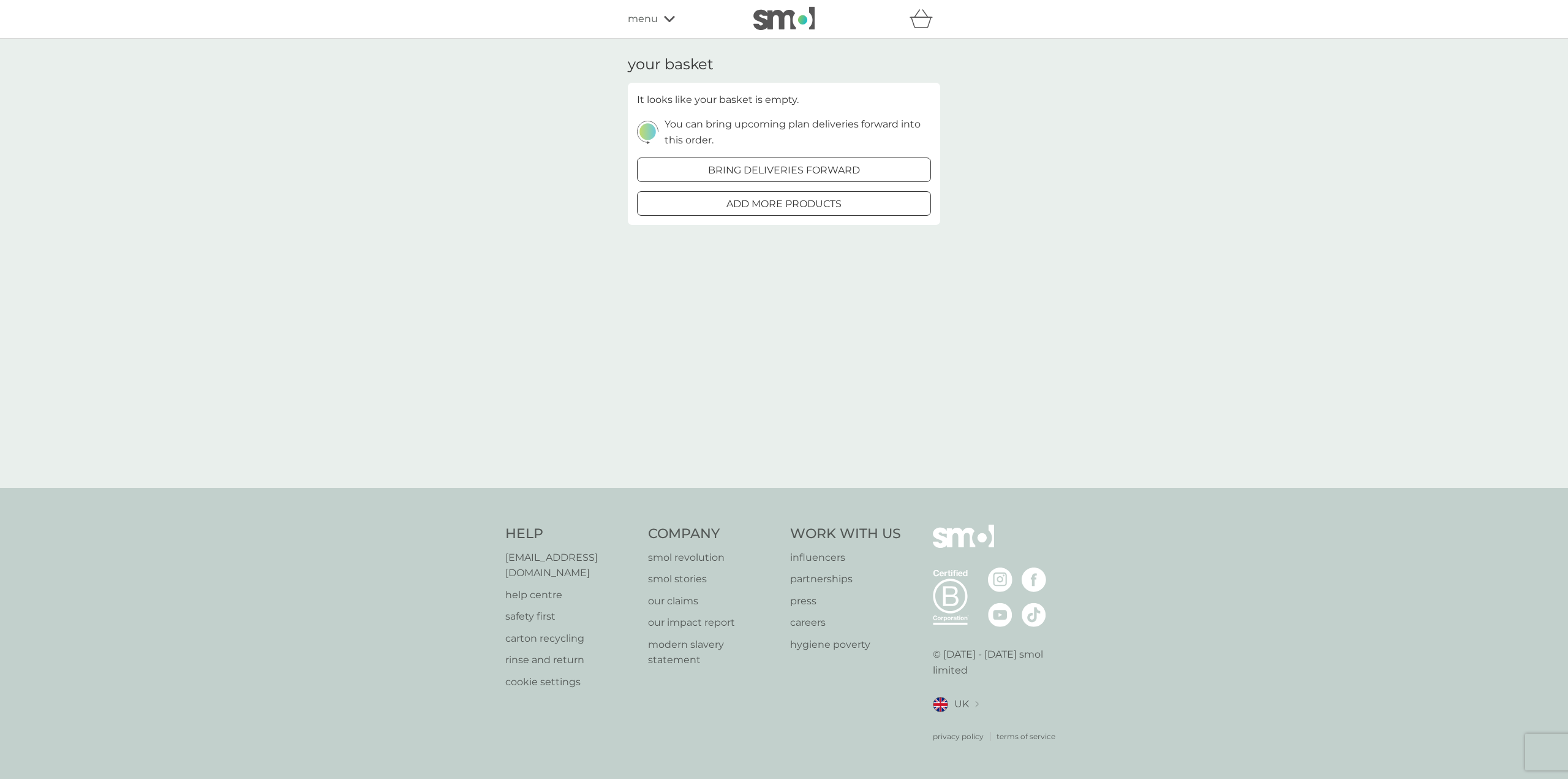
click at [658, 19] on div "menu" at bounding box center [679, 18] width 104 height 16
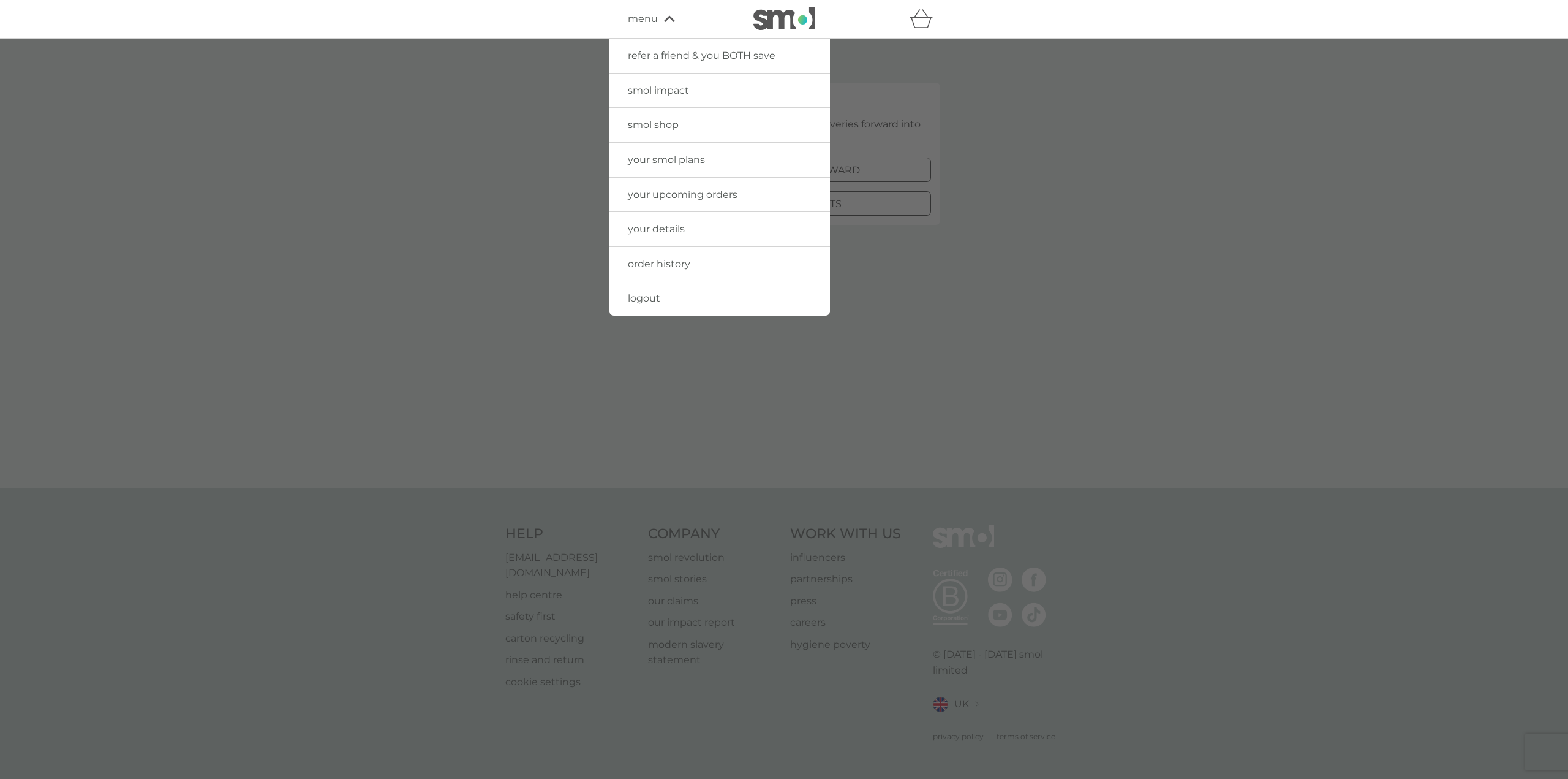
click at [654, 163] on span "your smol plans" at bounding box center [666, 159] width 77 height 11
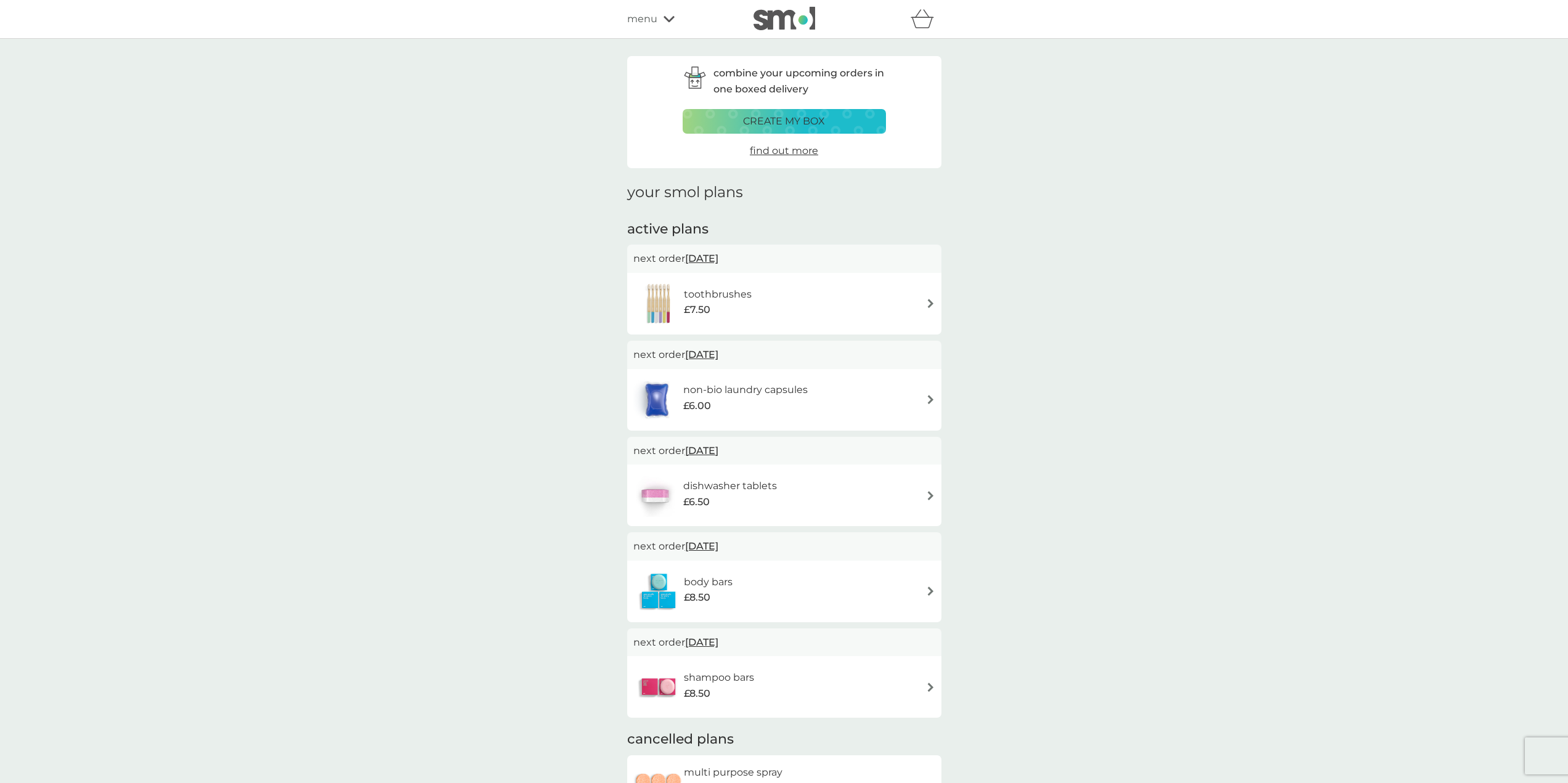
click at [856, 684] on div "shampoo bars £8.50" at bounding box center [784, 687] width 302 height 43
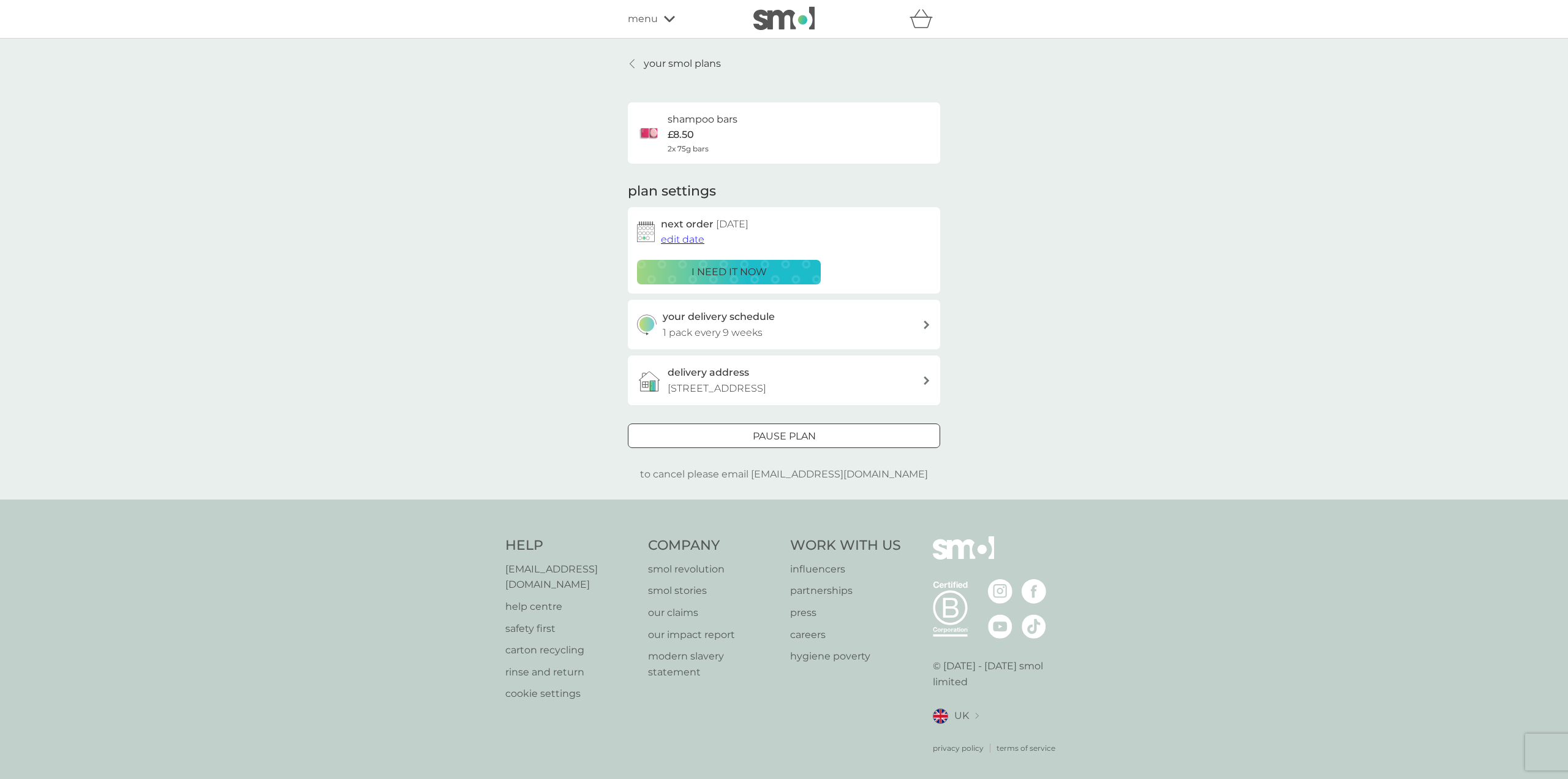
click at [776, 435] on div at bounding box center [784, 437] width 44 height 13
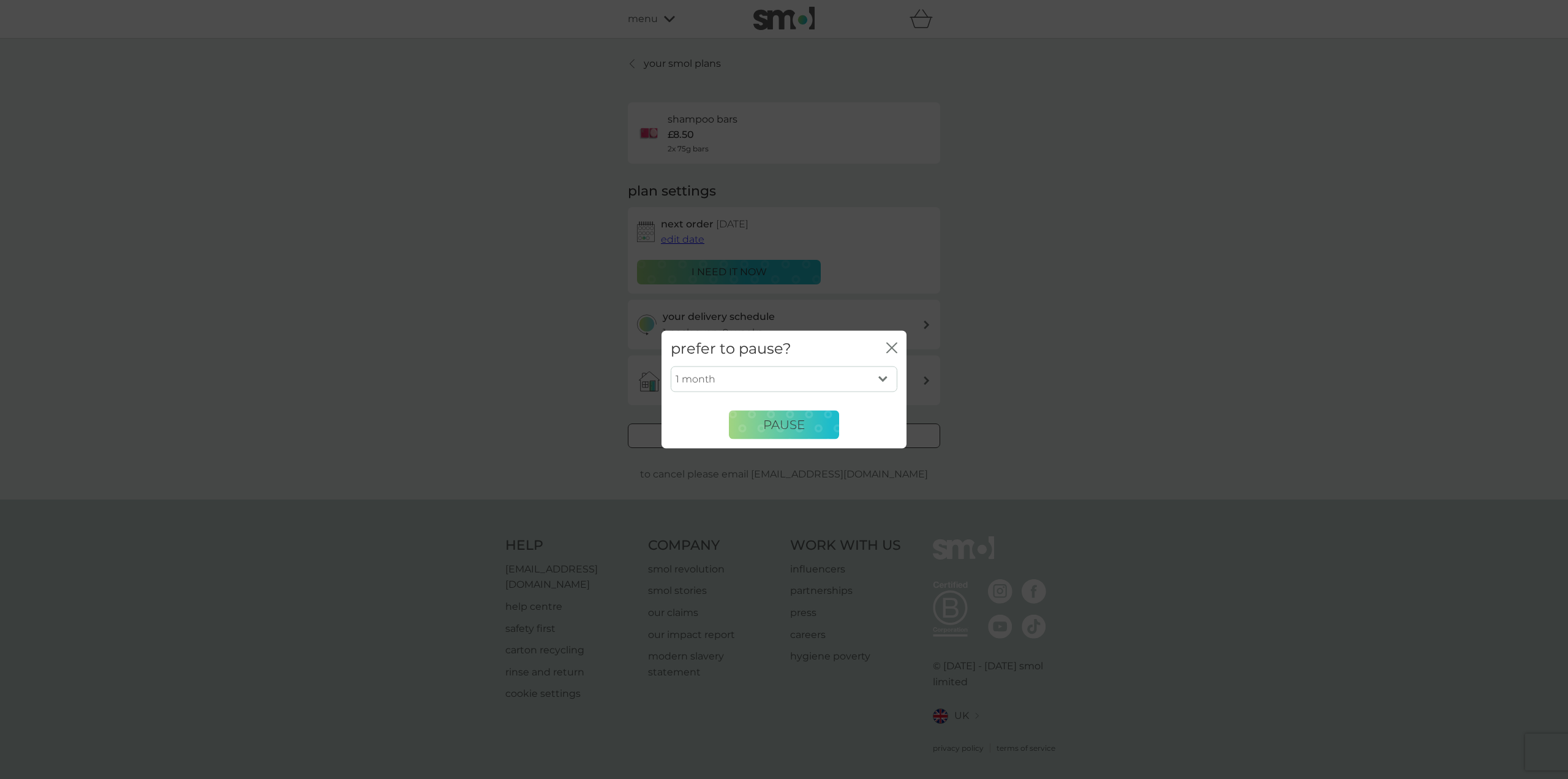
click at [776, 436] on button "Pause" at bounding box center [784, 424] width 110 height 29
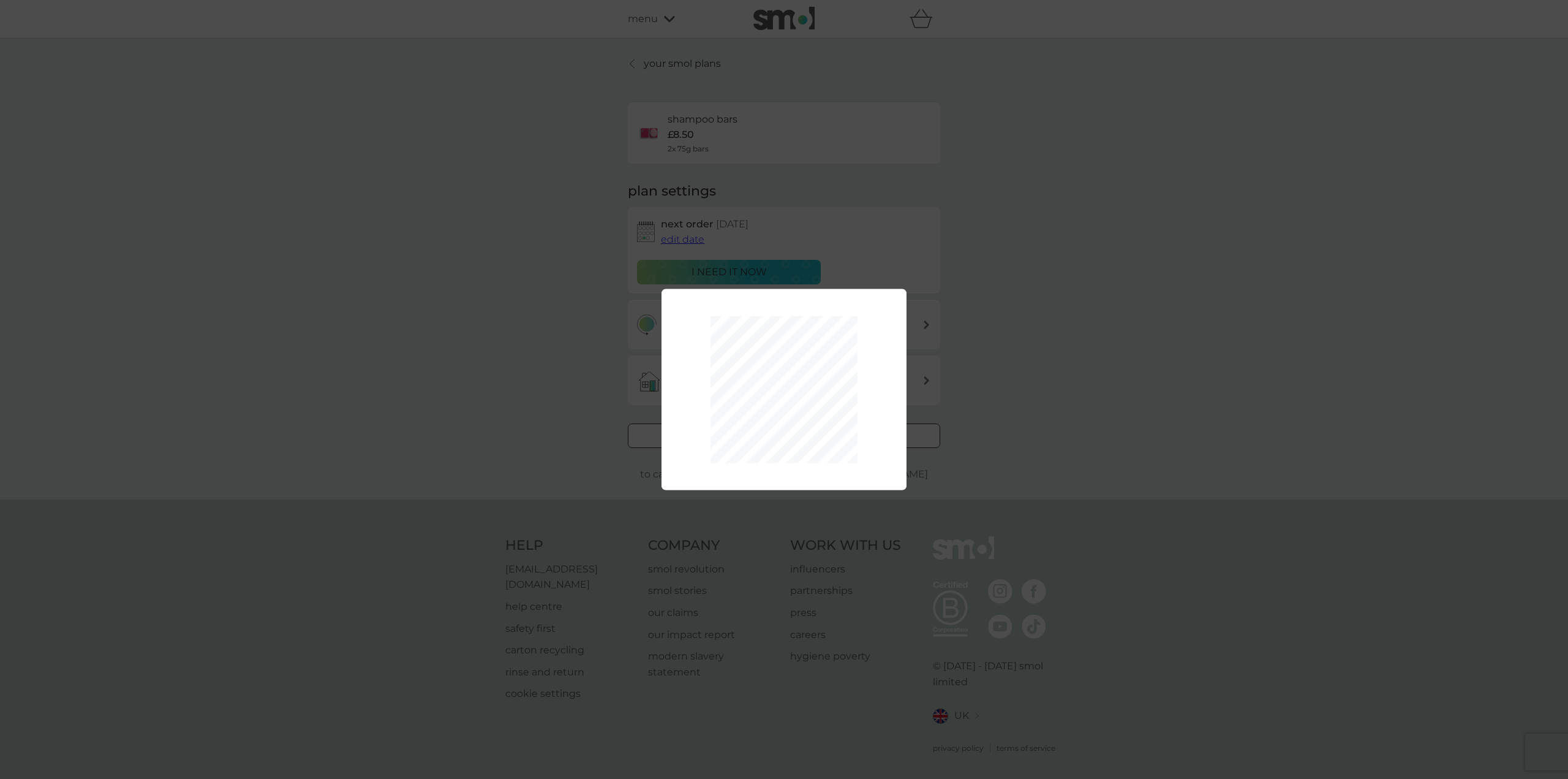
click at [1018, 307] on div "1 month 2 months 3 months 4 months 5 months 6 months Pause" at bounding box center [784, 389] width 1568 height 779
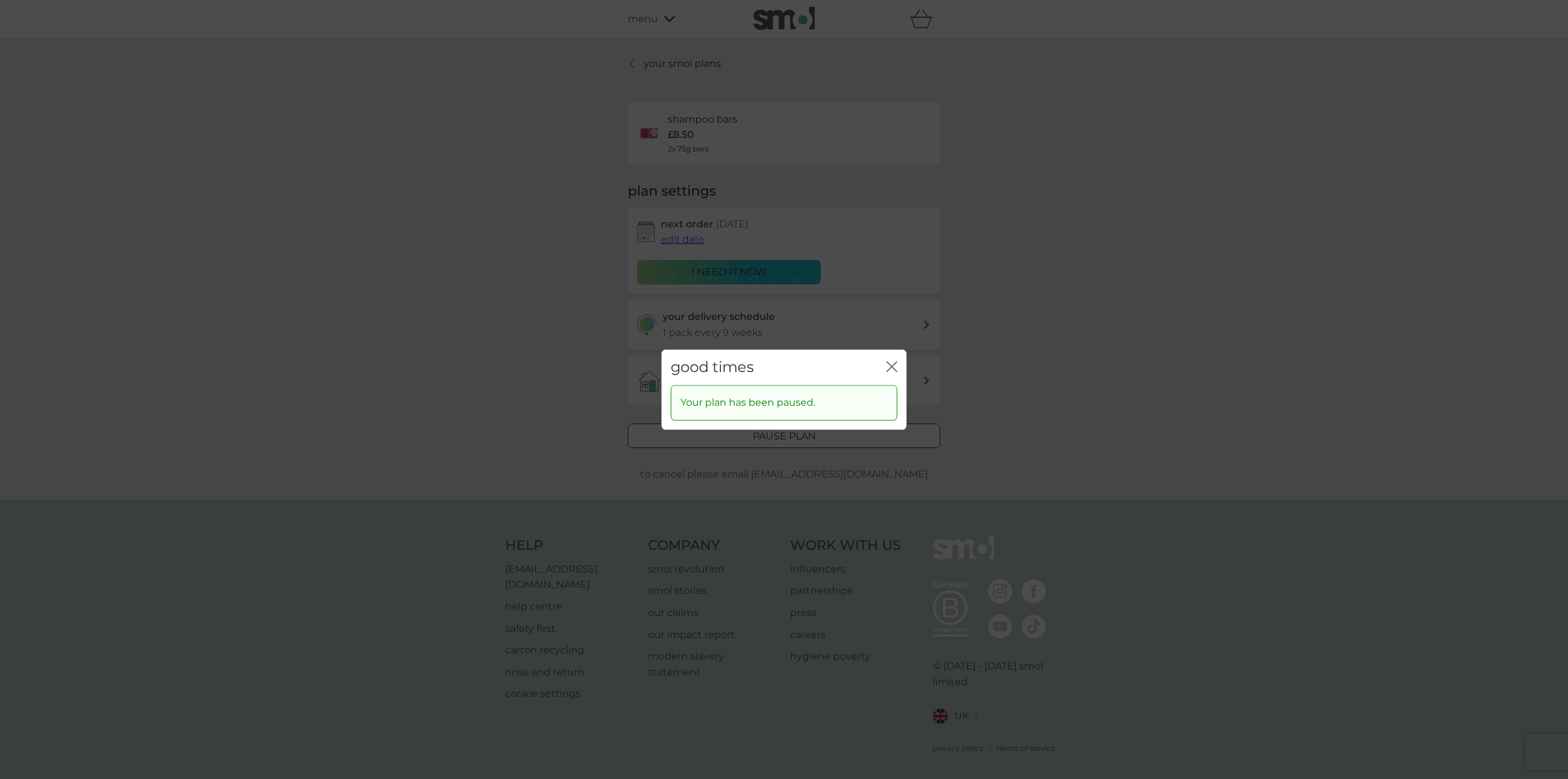
click at [892, 363] on icon "close" at bounding box center [891, 366] width 11 height 11
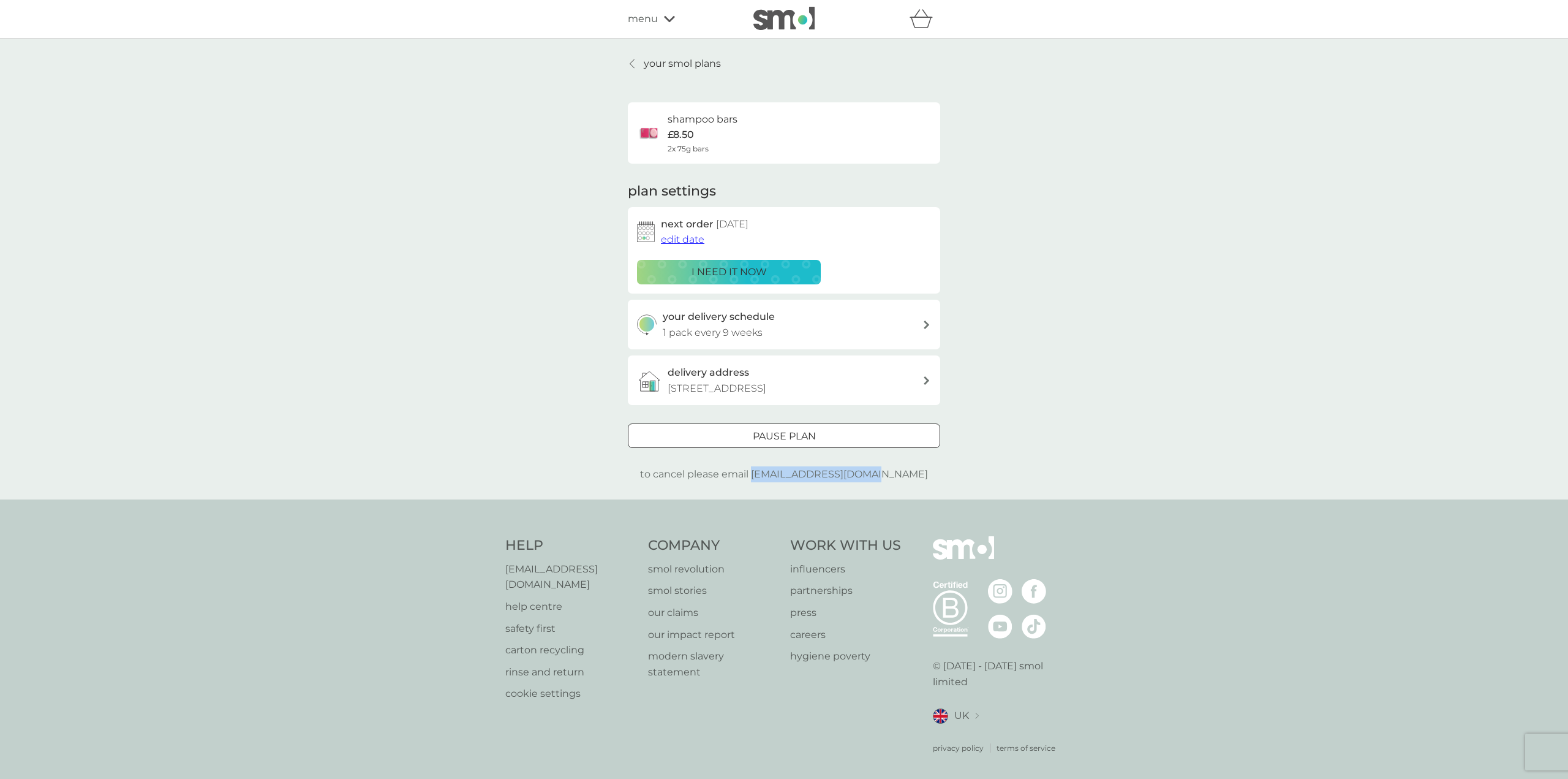
drag, startPoint x: 779, startPoint y: 471, endPoint x: 903, endPoint y: 472, distance: 124.0
click at [903, 472] on div "Pause plan to cancel please email help@smolproducts.com" at bounding box center [784, 453] width 312 height 59
copy p "[EMAIL_ADDRESS][DOMAIN_NAME]"
drag, startPoint x: 669, startPoint y: 117, endPoint x: 681, endPoint y: 14, distance: 103.7
click at [740, 116] on div "shampoo bars £8.50 2x 75g bars" at bounding box center [784, 132] width 294 height 43
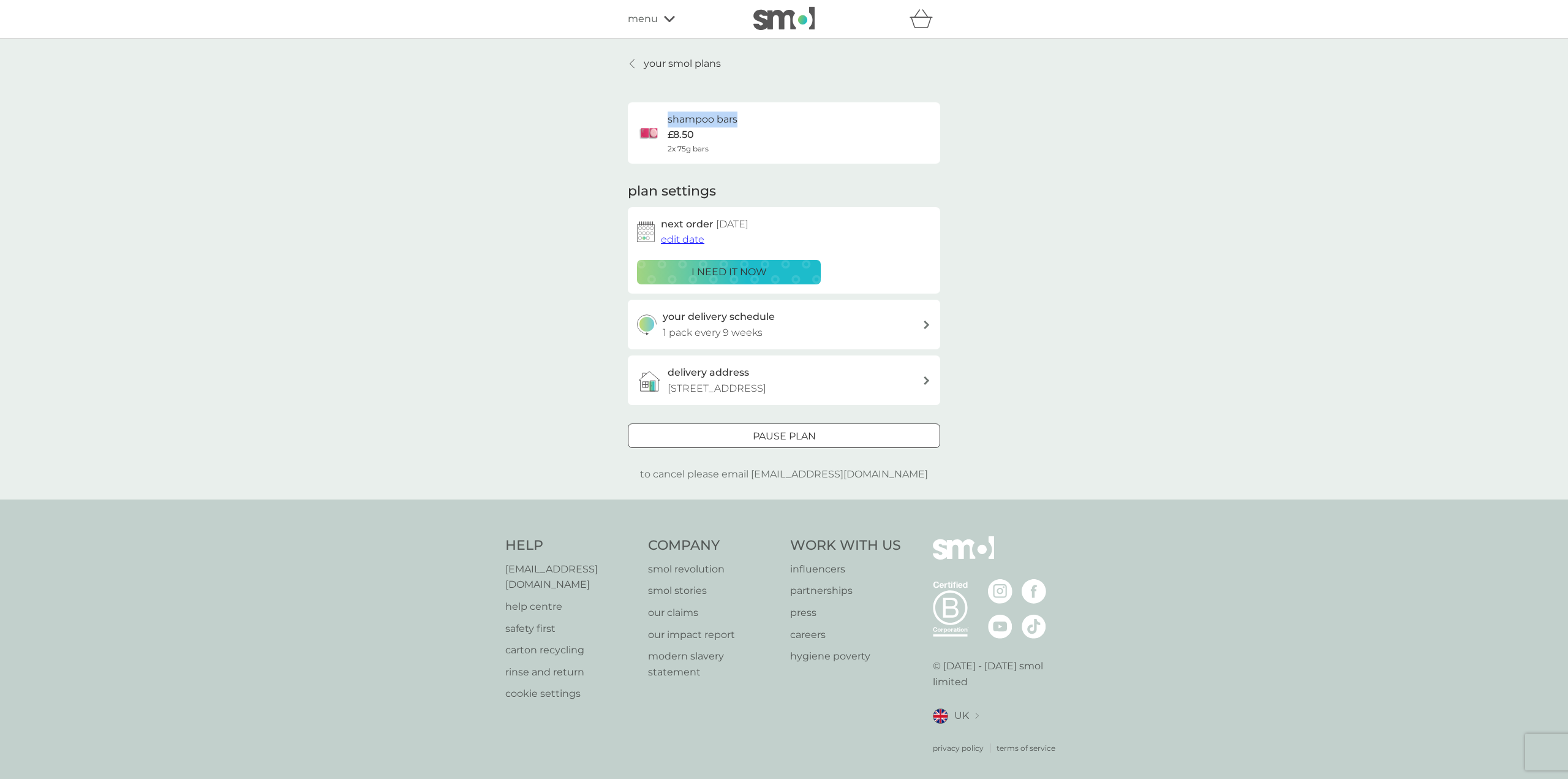
copy h6 "shampoo bars"
click at [673, 60] on p "your smol plans" at bounding box center [682, 63] width 77 height 16
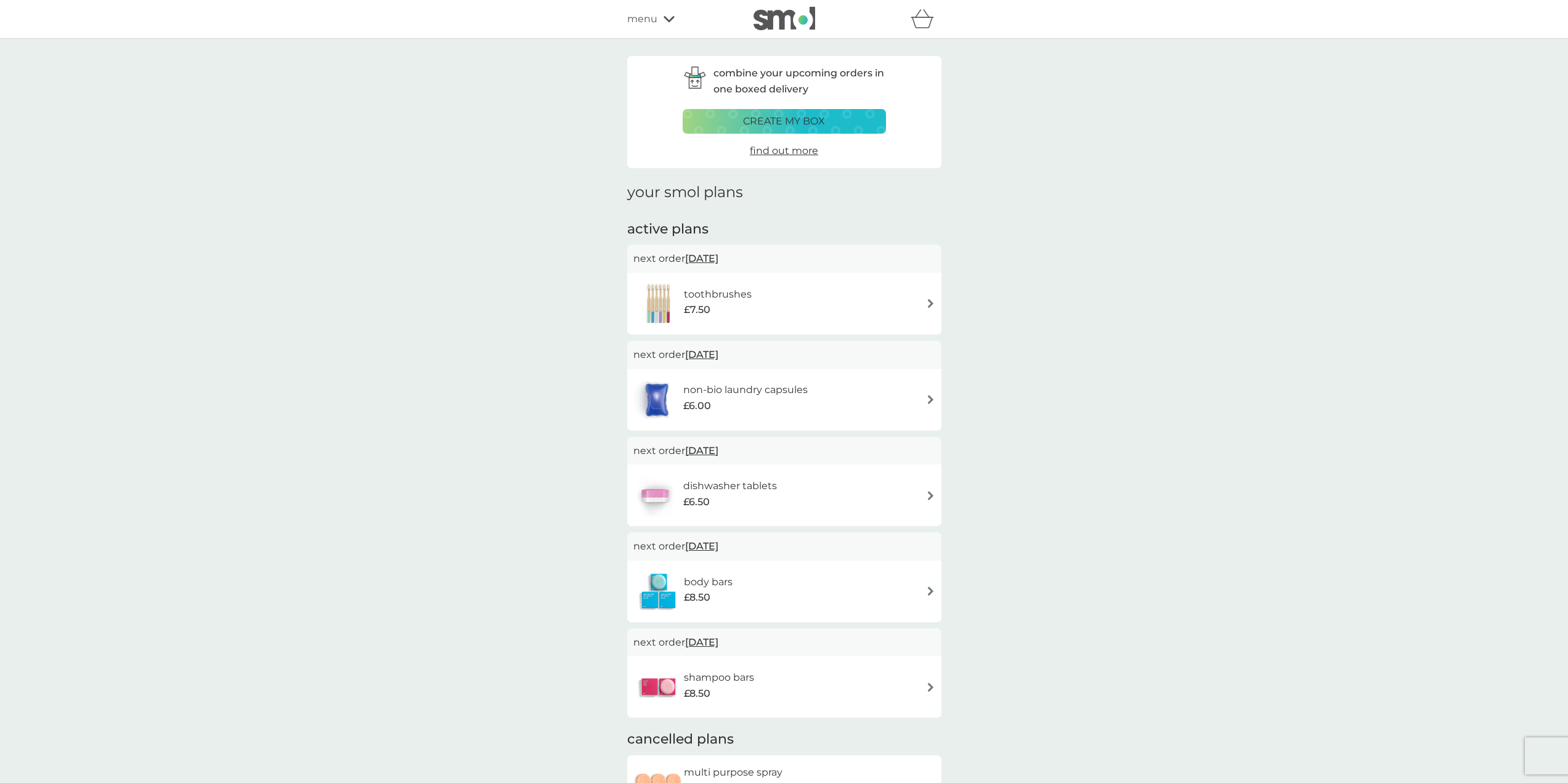
click at [675, 15] on div "menu" at bounding box center [679, 18] width 104 height 16
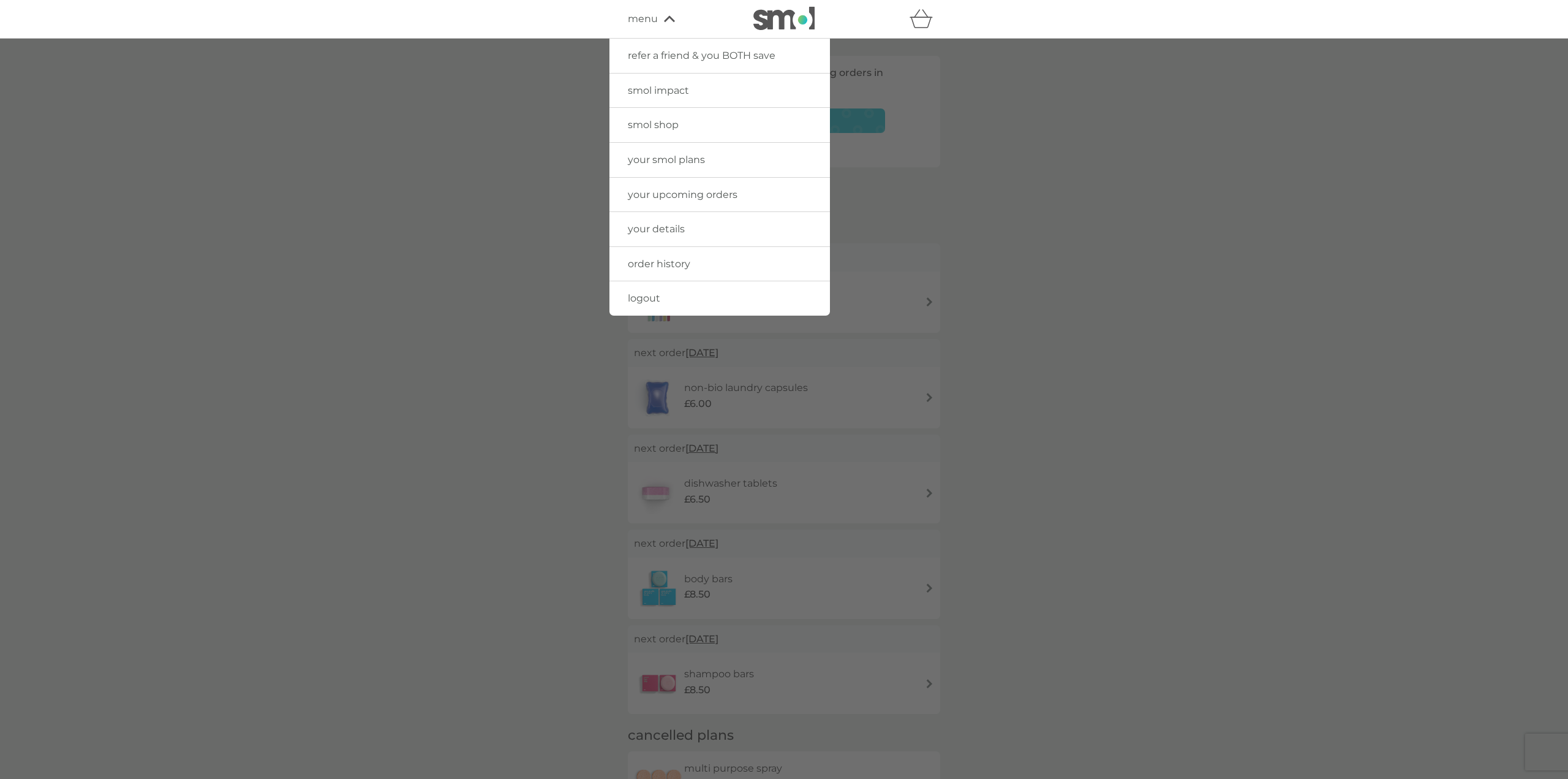
click at [654, 295] on span "logout" at bounding box center [644, 298] width 33 height 11
